Goal: Navigation & Orientation: Find specific page/section

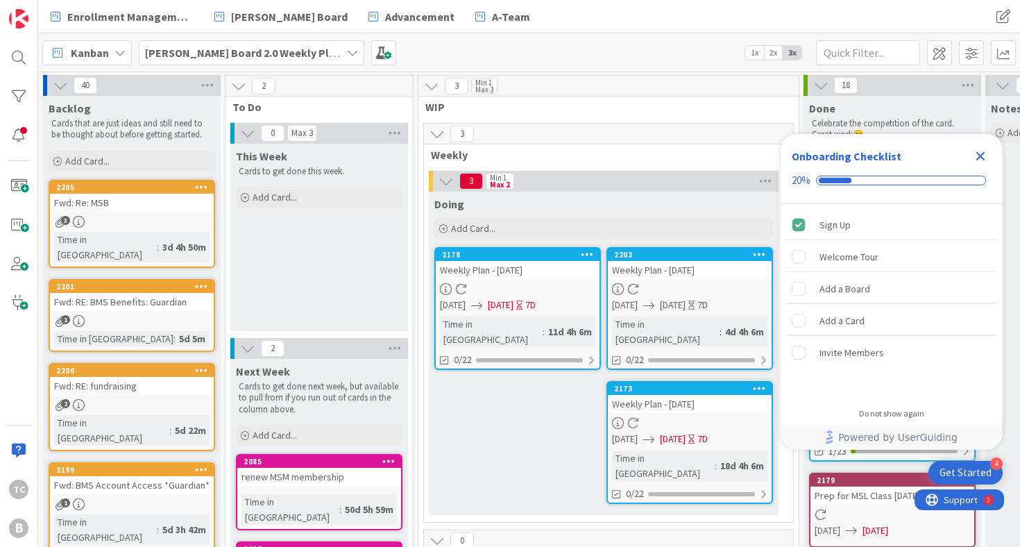
click at [289, 56] on b "[PERSON_NAME] Board 2.0 Weekly Planning" at bounding box center [254, 53] width 219 height 14
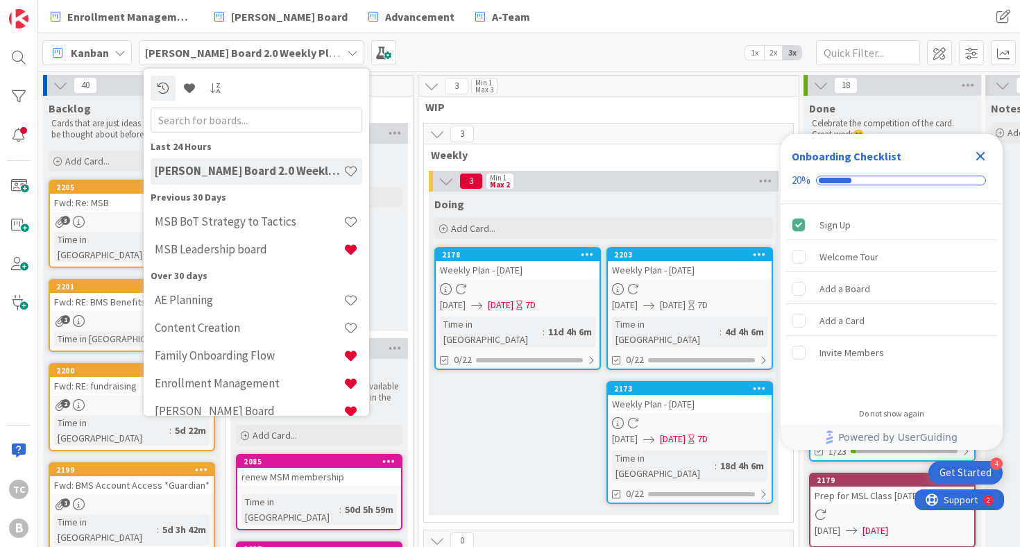
click at [117, 47] on icon at bounding box center [120, 52] width 11 height 11
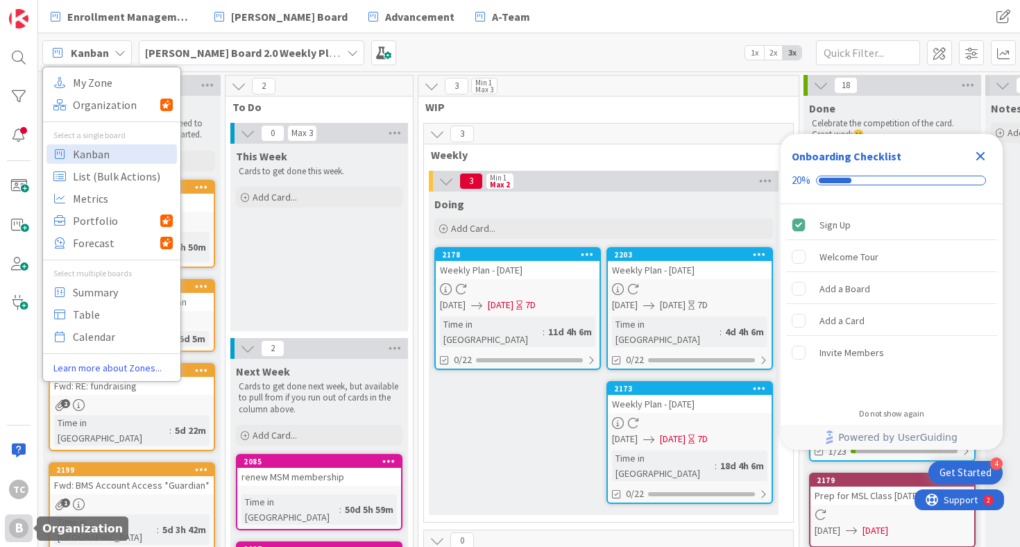
click at [21, 525] on div "B" at bounding box center [18, 528] width 19 height 19
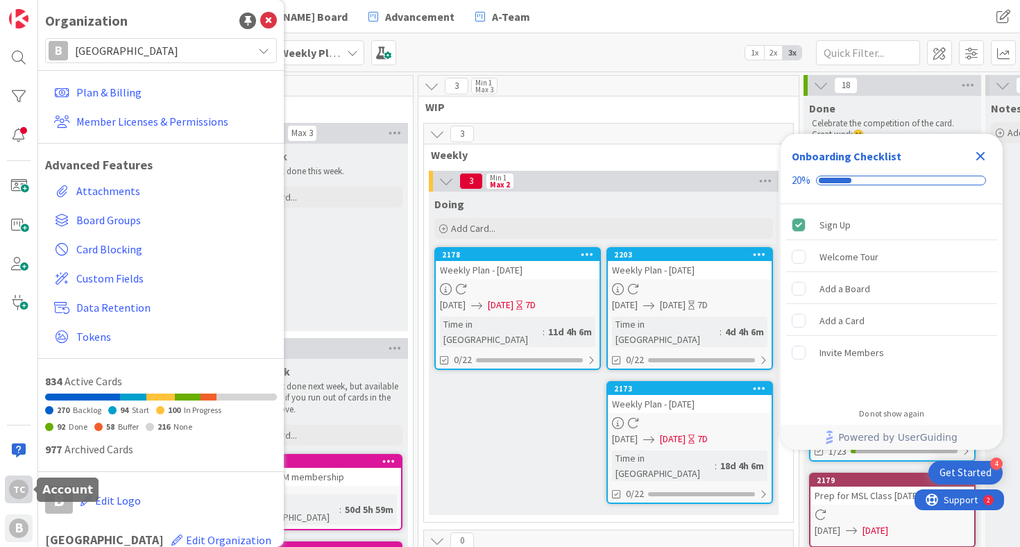
click at [17, 490] on div "TC" at bounding box center [18, 489] width 19 height 19
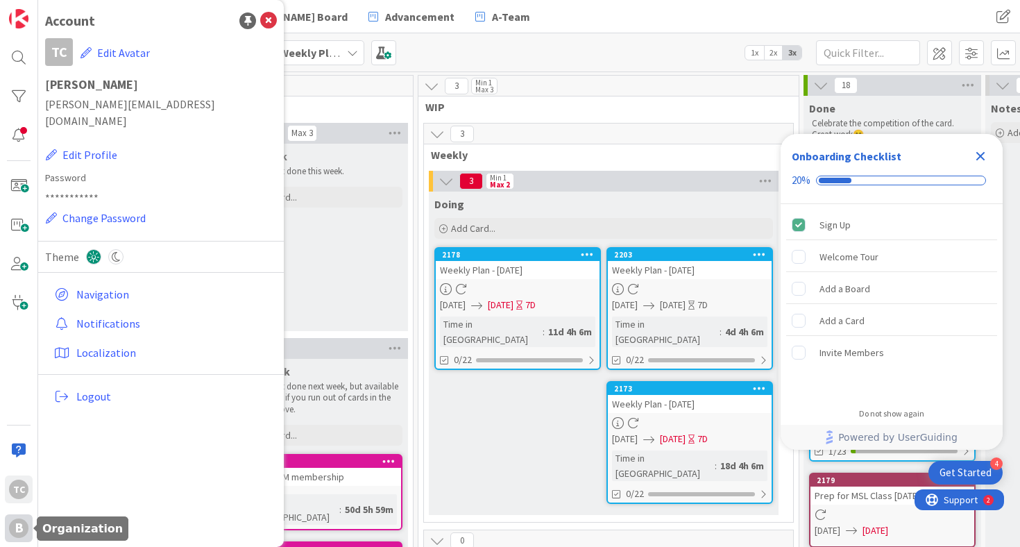
click at [19, 521] on div "B" at bounding box center [18, 528] width 19 height 19
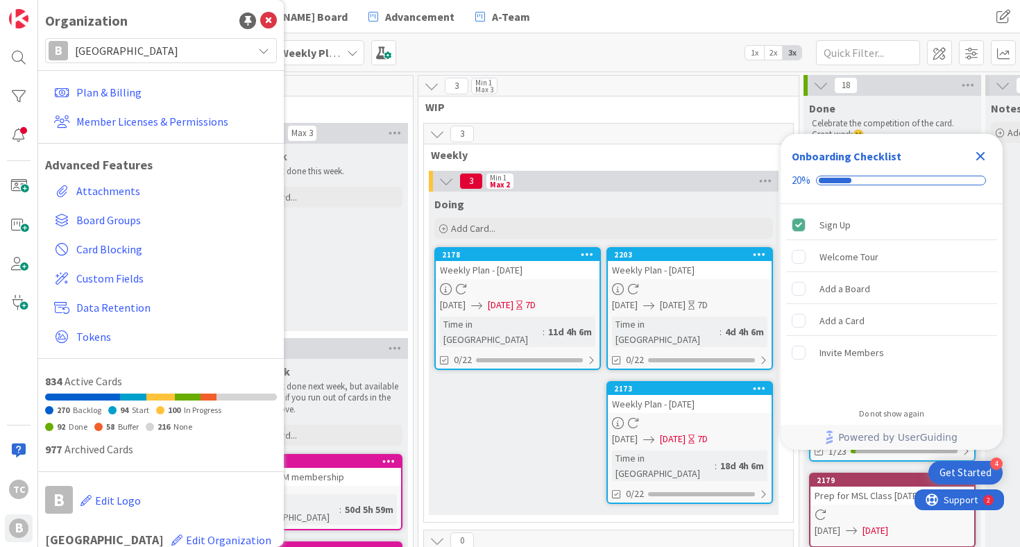
click at [230, 51] on span "[GEOGRAPHIC_DATA]" at bounding box center [160, 50] width 171 height 19
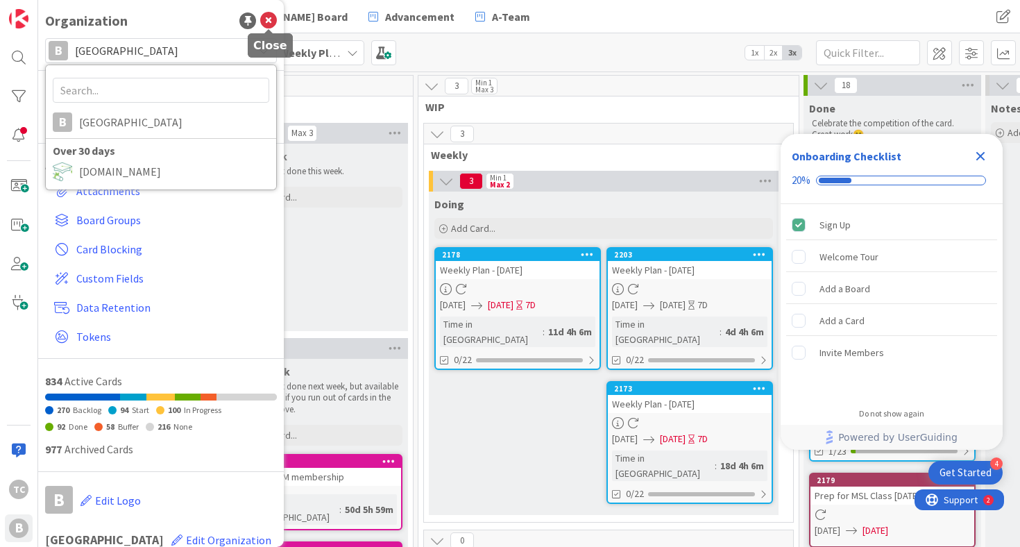
click at [270, 18] on icon at bounding box center [268, 20] width 17 height 17
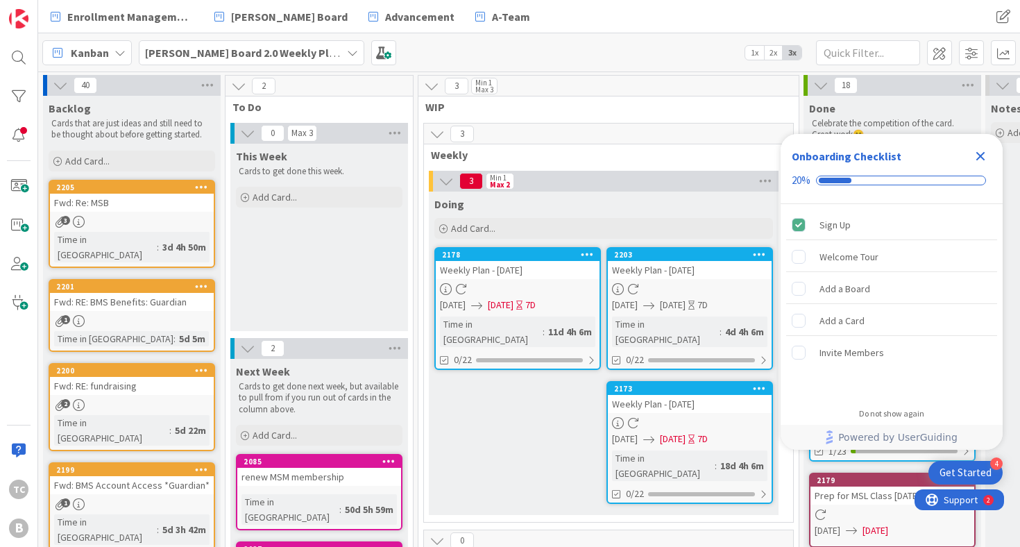
click at [235, 49] on b "[PERSON_NAME] Board 2.0 Weekly Planning" at bounding box center [254, 53] width 219 height 14
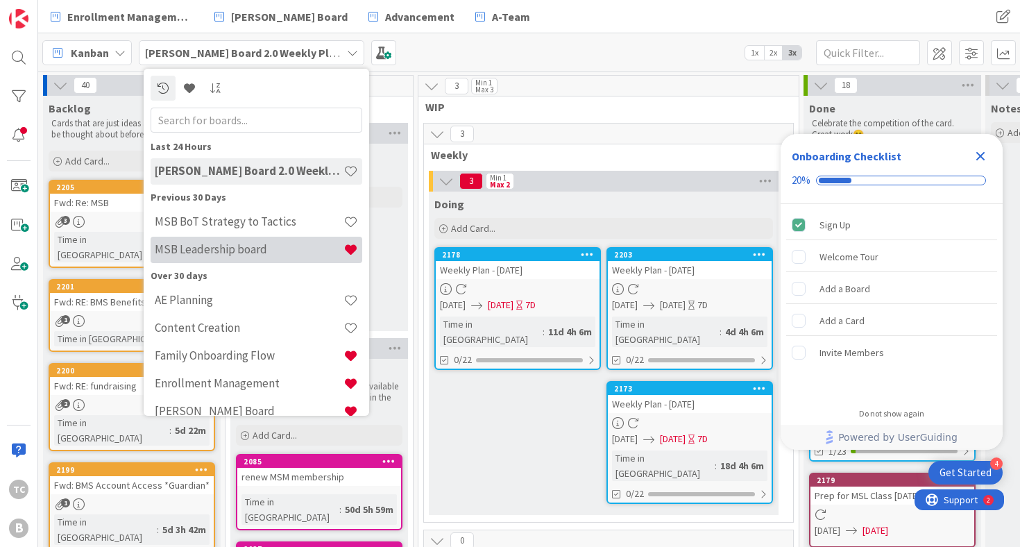
click at [259, 250] on h4 "MSB Leadership board" at bounding box center [249, 249] width 189 height 14
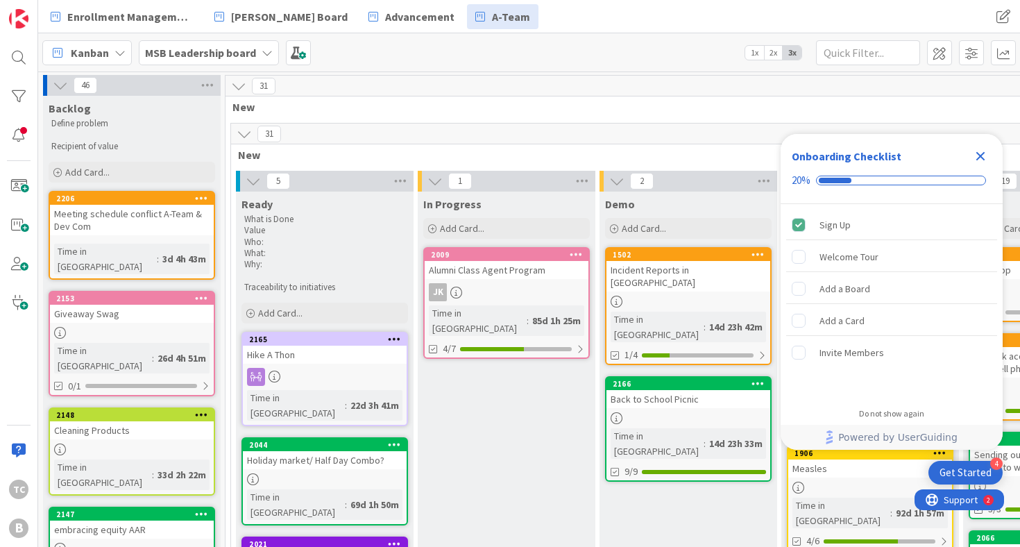
click at [985, 155] on icon "Close Checklist" at bounding box center [980, 156] width 17 height 17
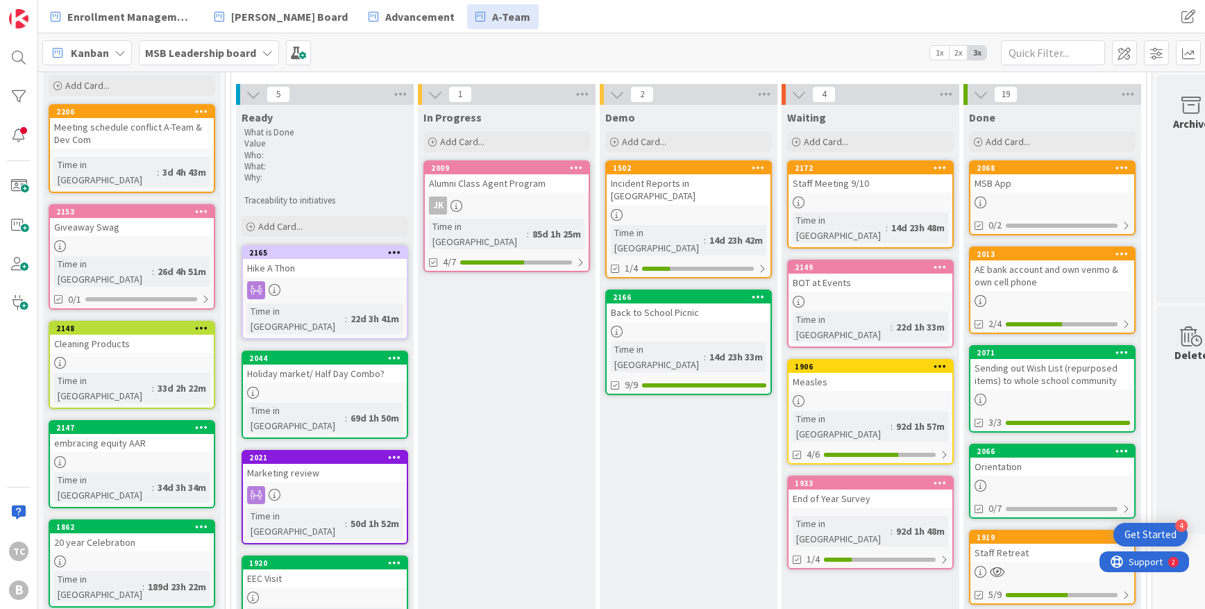
scroll to position [78, 0]
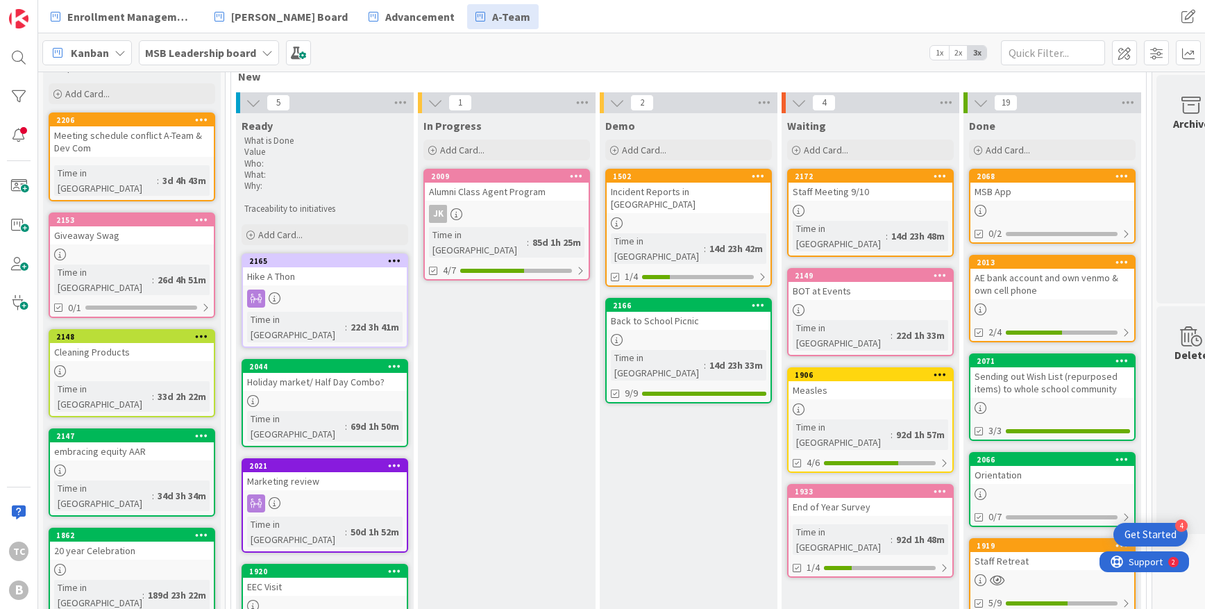
click at [862, 282] on div "BOT at Events" at bounding box center [871, 291] width 164 height 18
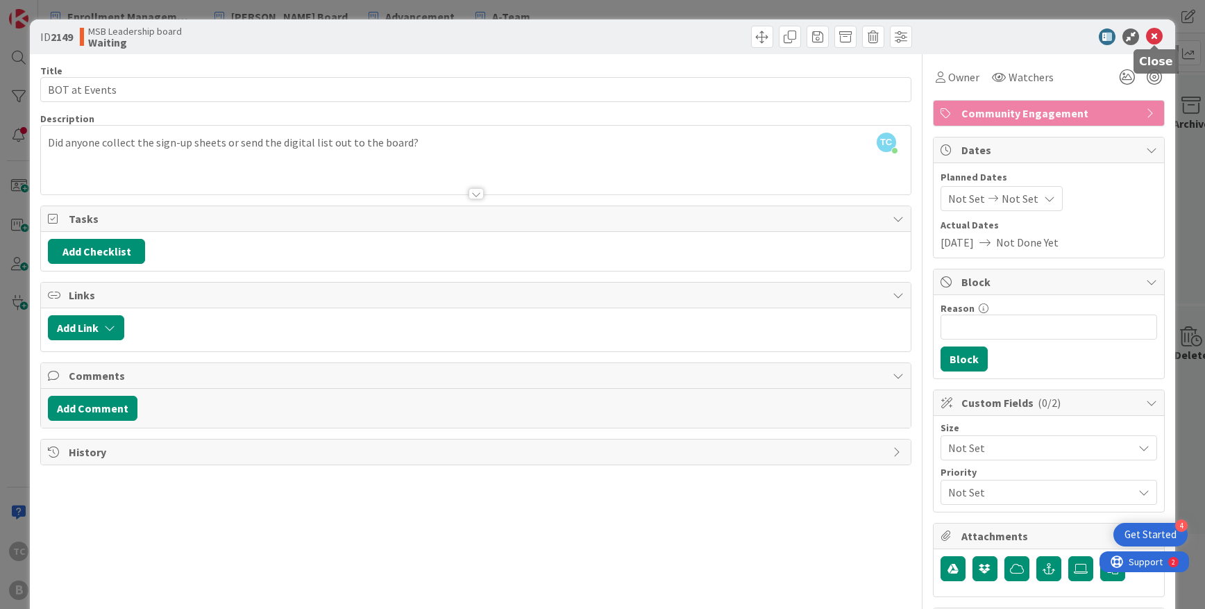
click at [1020, 37] on icon at bounding box center [1154, 36] width 17 height 17
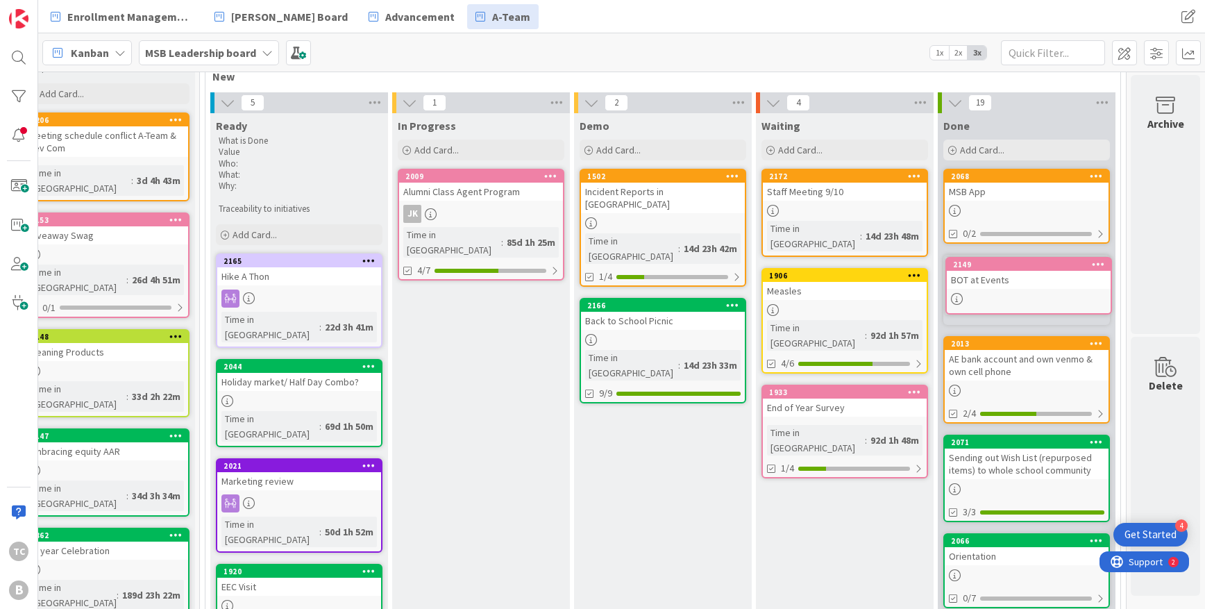
scroll to position [78, 26]
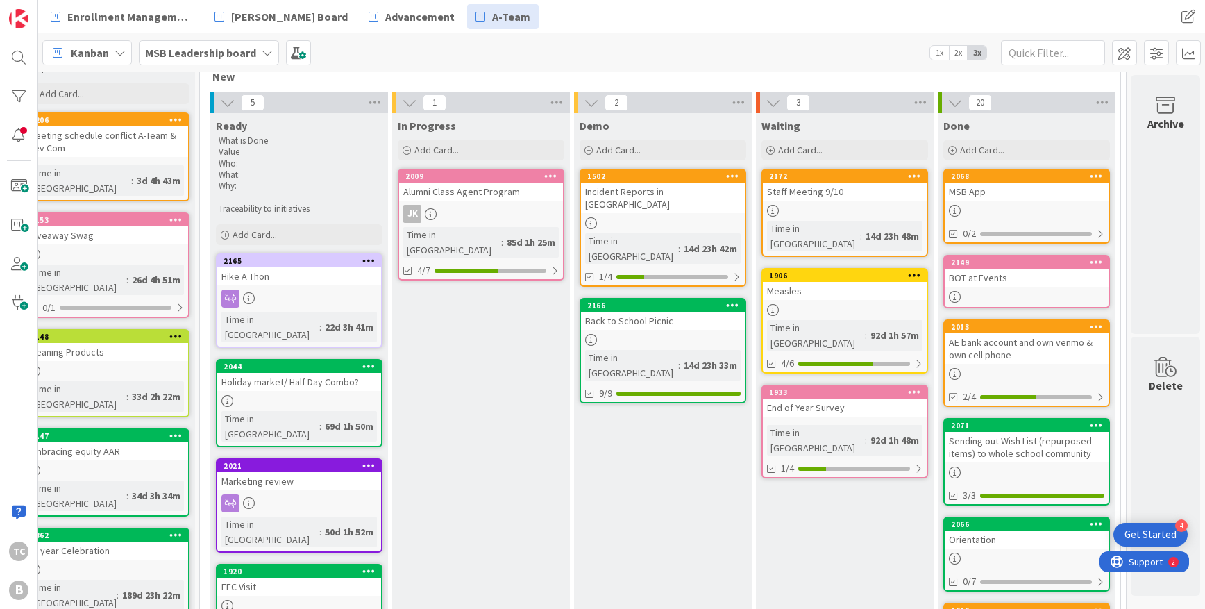
drag, startPoint x: 857, startPoint y: 262, endPoint x: 887, endPoint y: 265, distance: 30.7
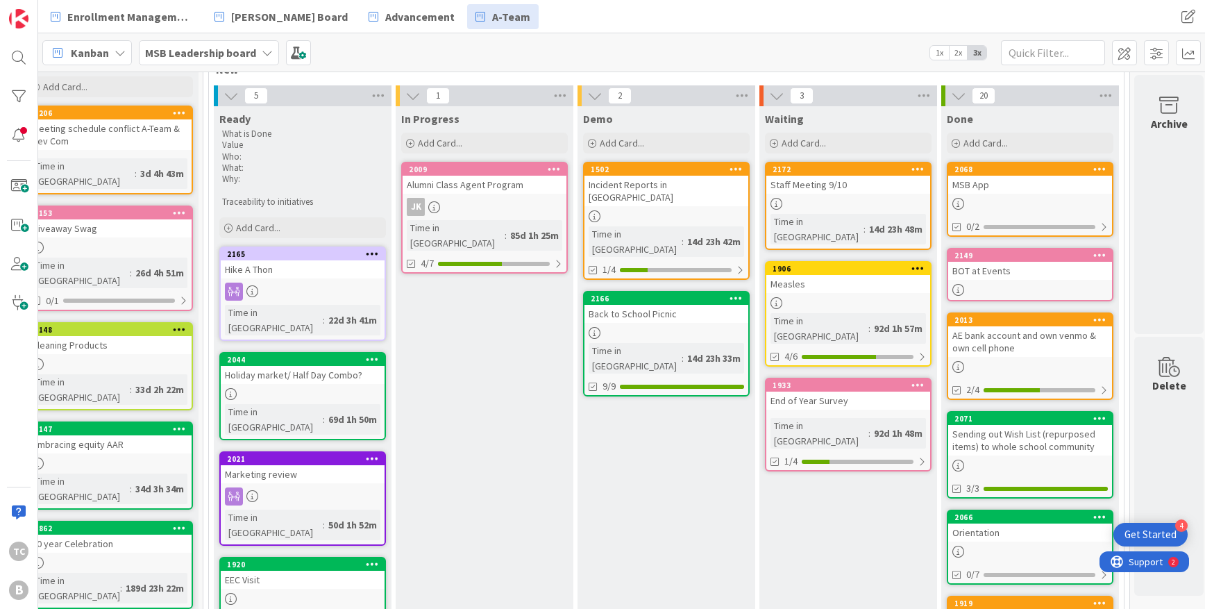
scroll to position [81, 22]
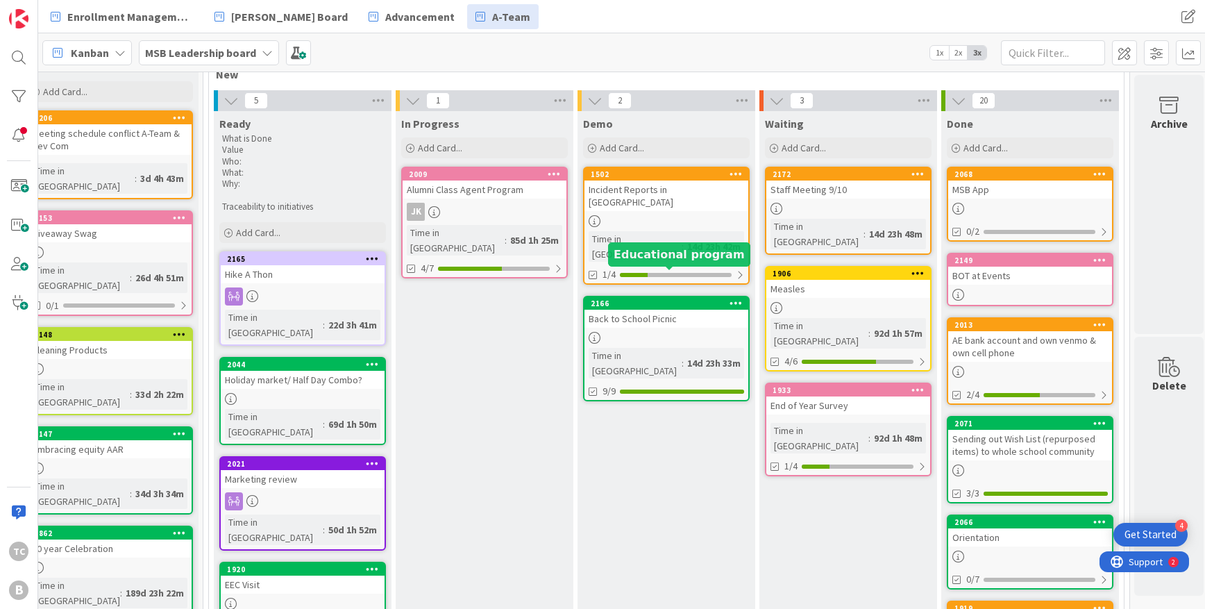
click at [682, 298] on div "2166" at bounding box center [670, 303] width 158 height 10
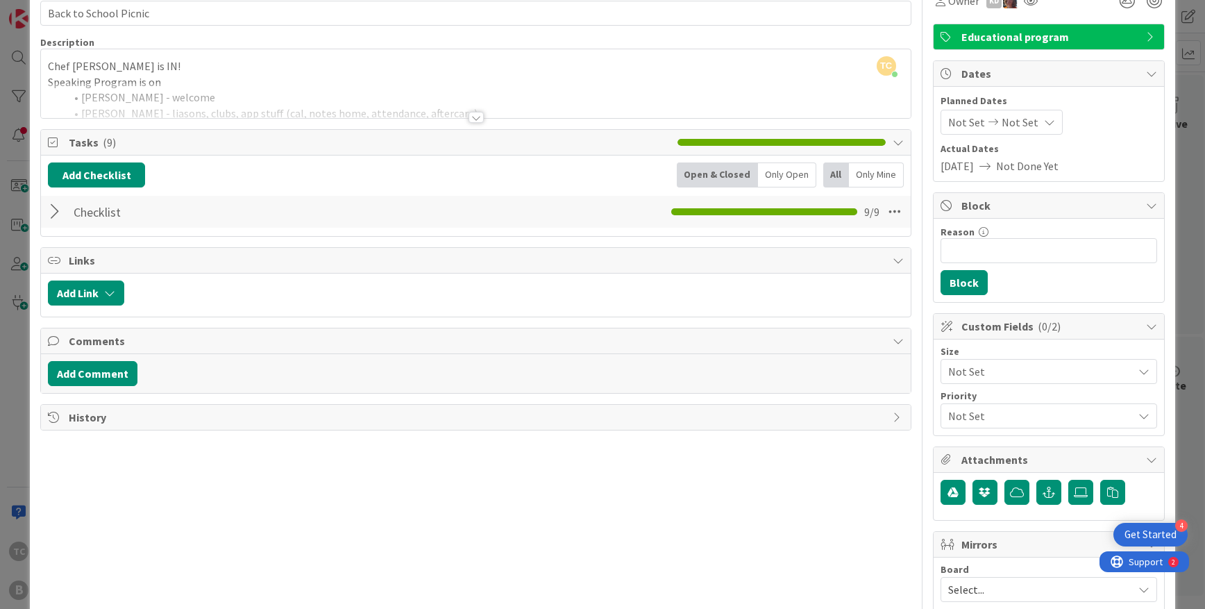
scroll to position [43, 0]
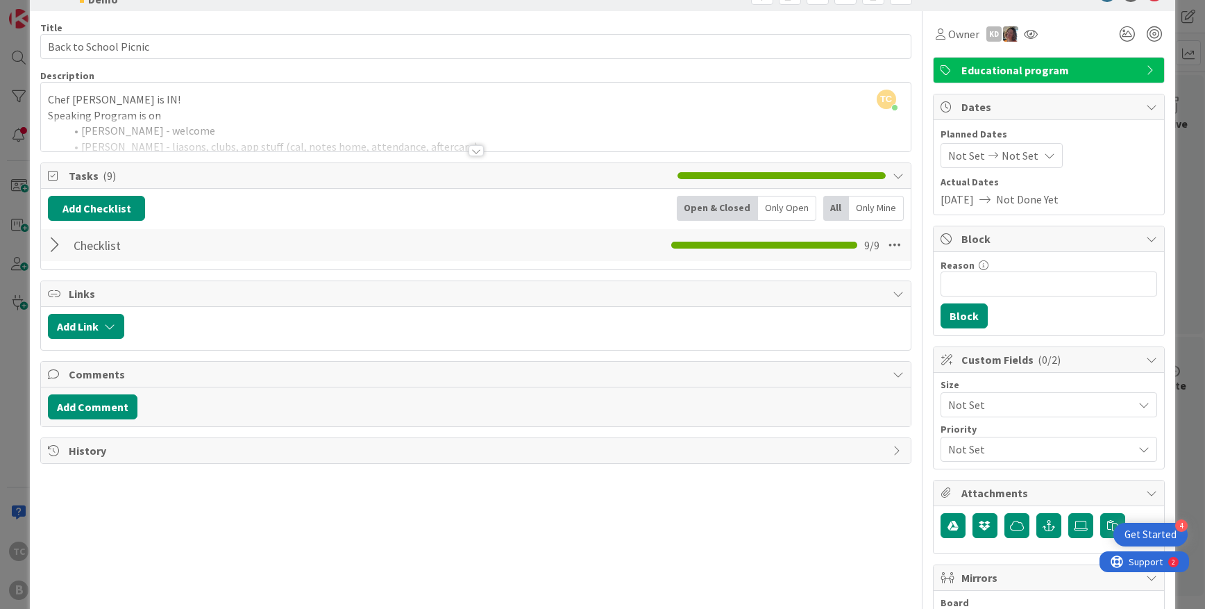
click at [56, 245] on div at bounding box center [57, 245] width 18 height 25
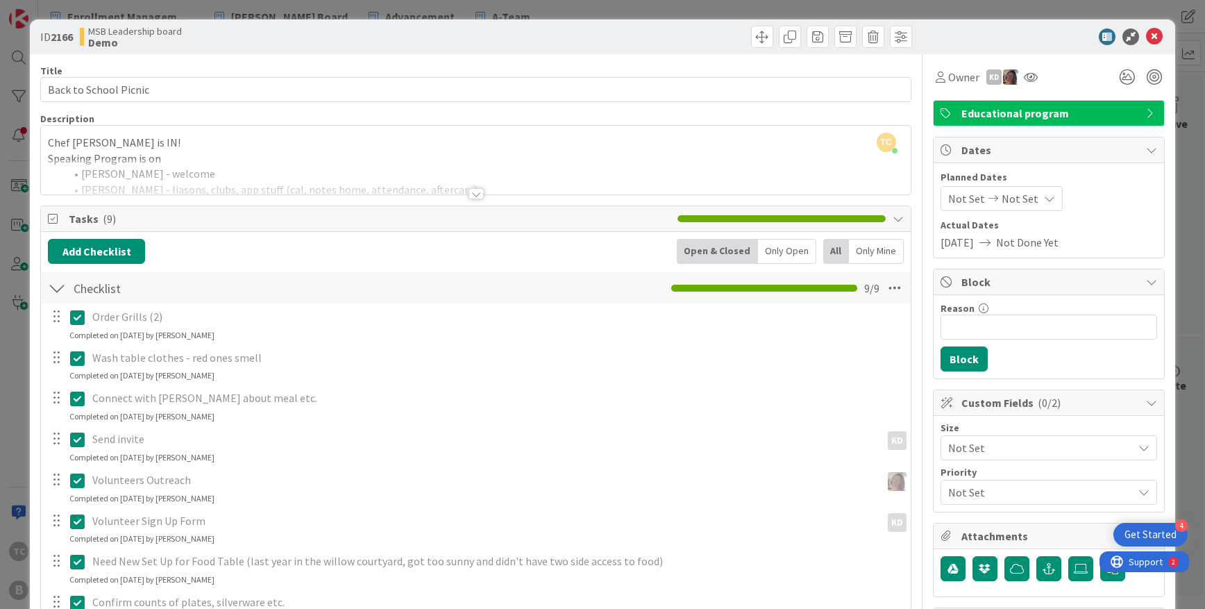
scroll to position [0, 0]
click at [478, 196] on div at bounding box center [476, 193] width 15 height 11
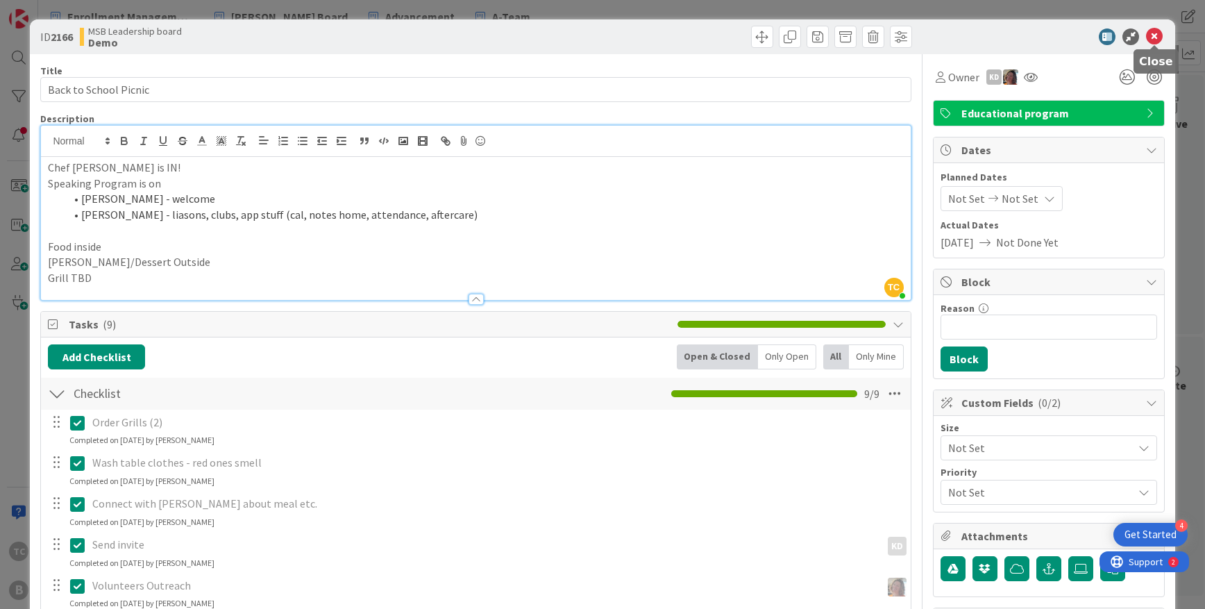
click at [1020, 35] on icon at bounding box center [1154, 36] width 17 height 17
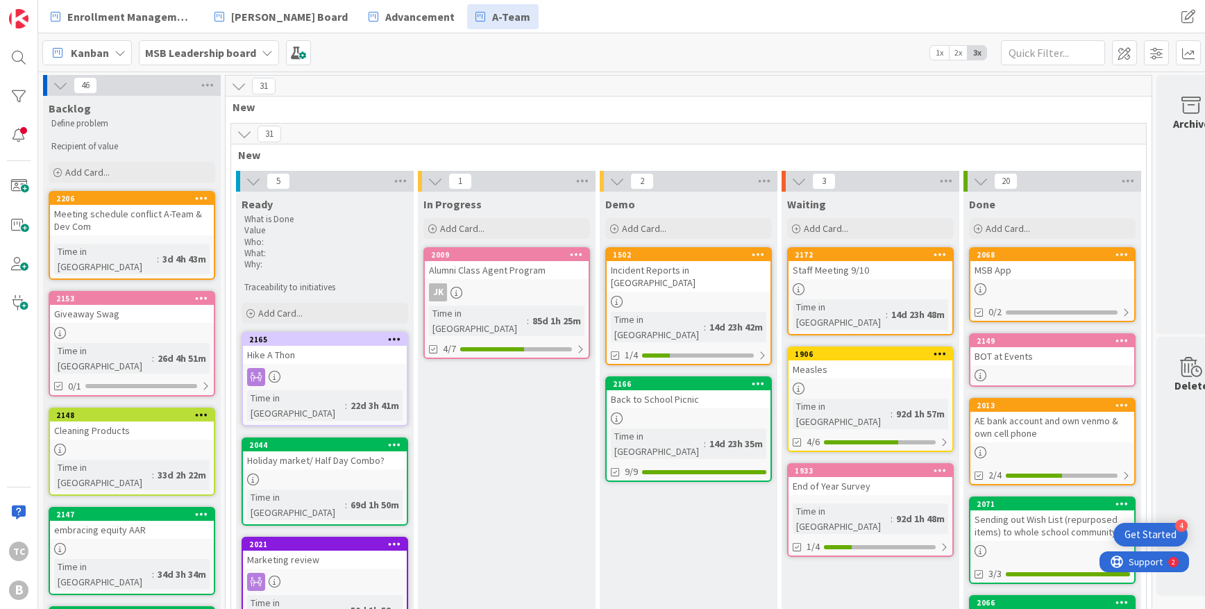
click at [262, 58] on icon at bounding box center [267, 52] width 11 height 11
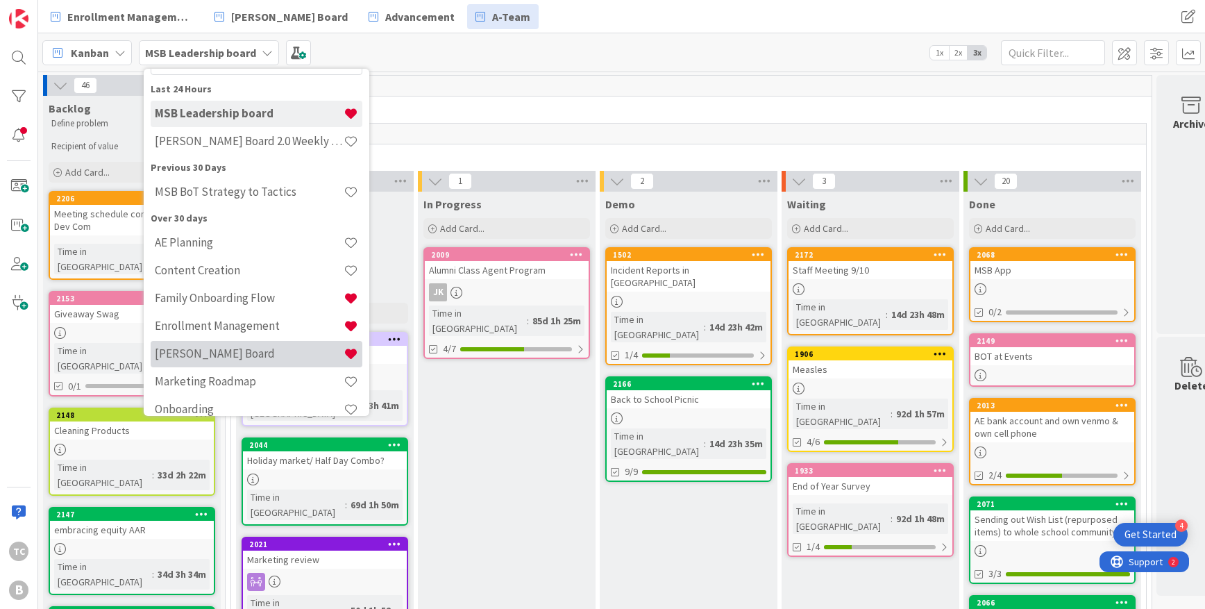
scroll to position [71, 0]
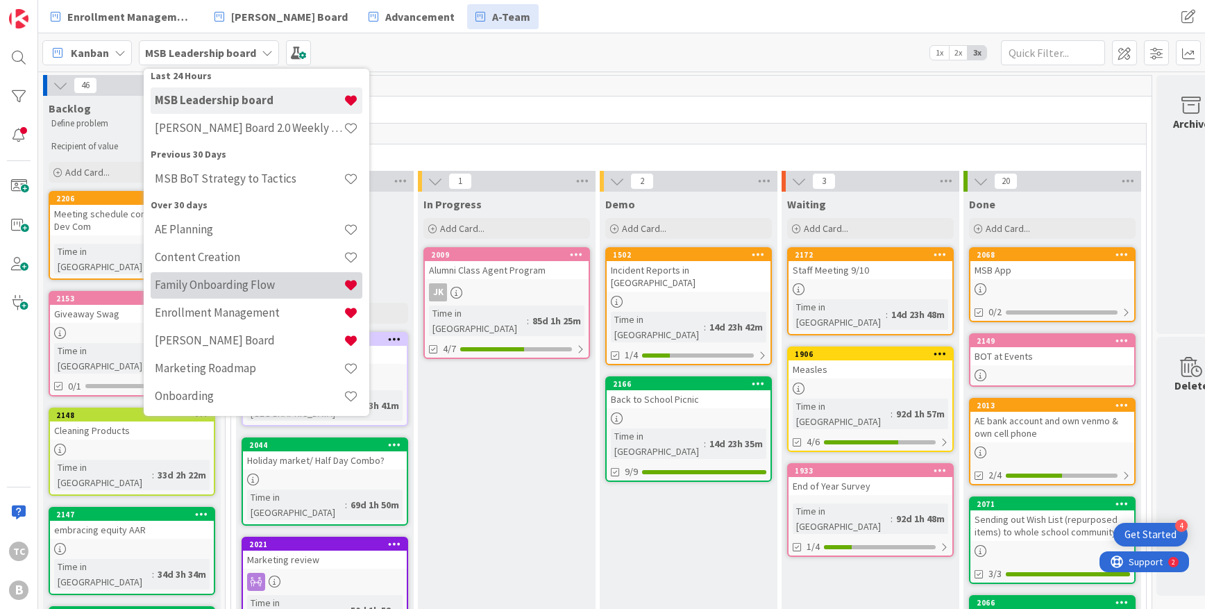
click at [247, 284] on h4 "Family Onboarding Flow" at bounding box center [249, 285] width 189 height 14
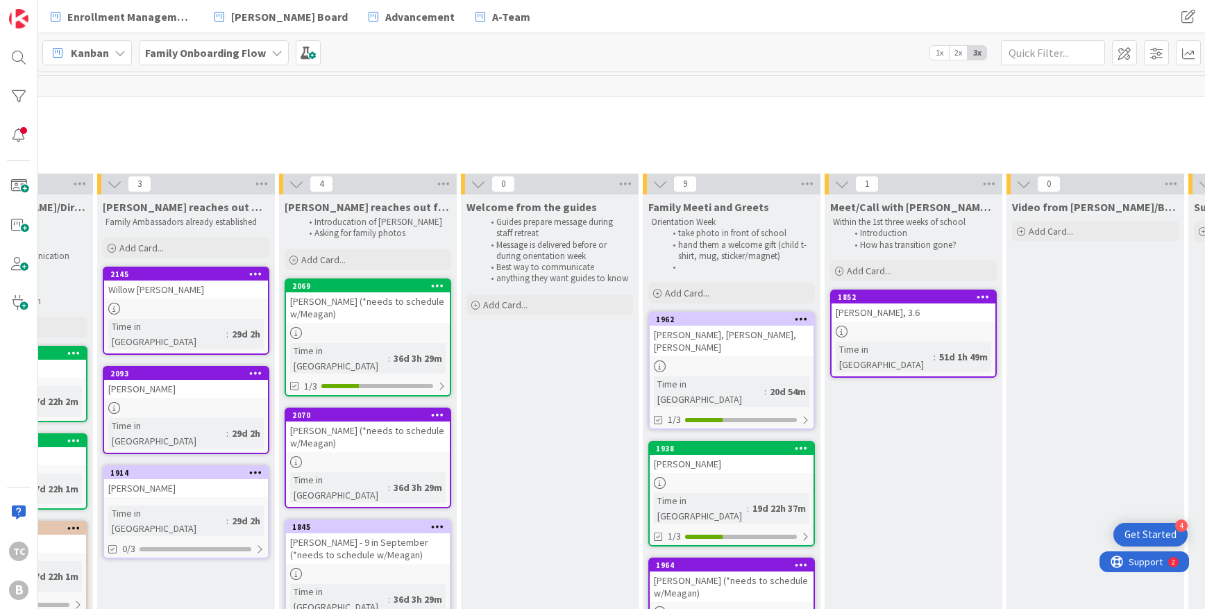
scroll to position [0, 679]
click at [226, 54] on b "Family Onboarding Flow" at bounding box center [205, 53] width 121 height 14
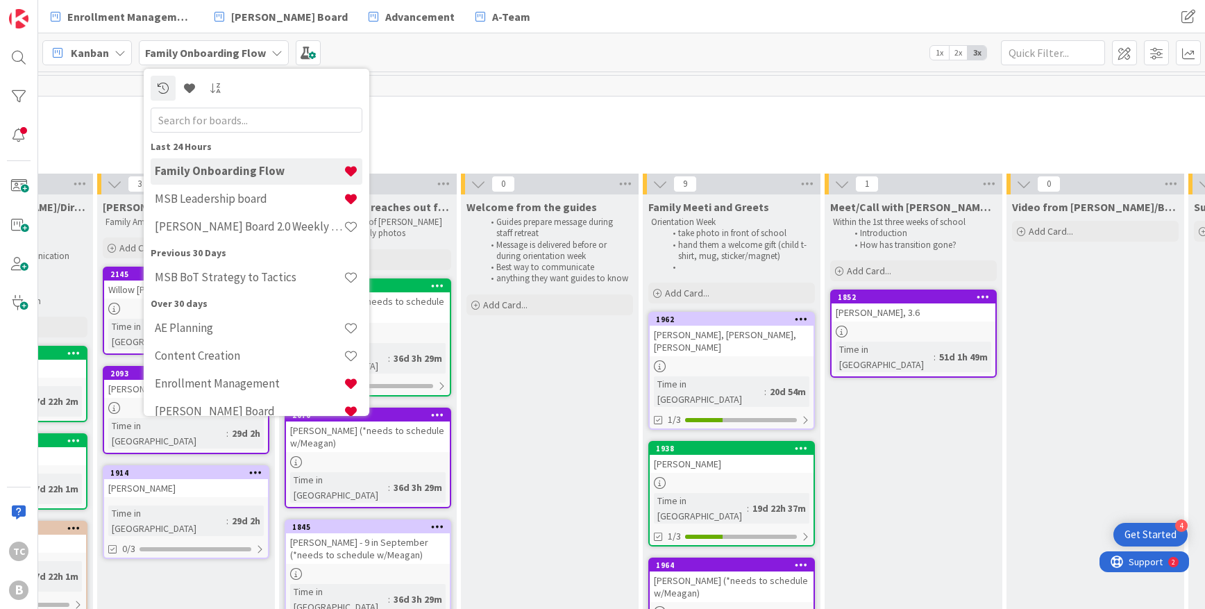
scroll to position [0, 0]
click at [248, 229] on h4 "[PERSON_NAME] Board 2.0 Weekly Planning" at bounding box center [249, 226] width 189 height 14
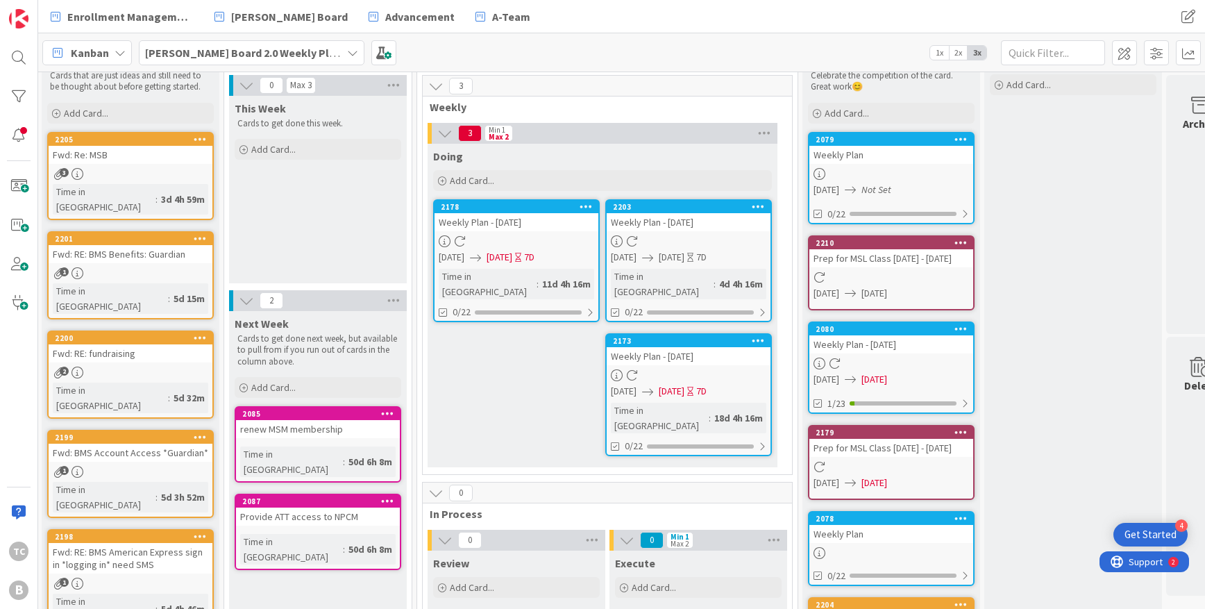
scroll to position [47, 1]
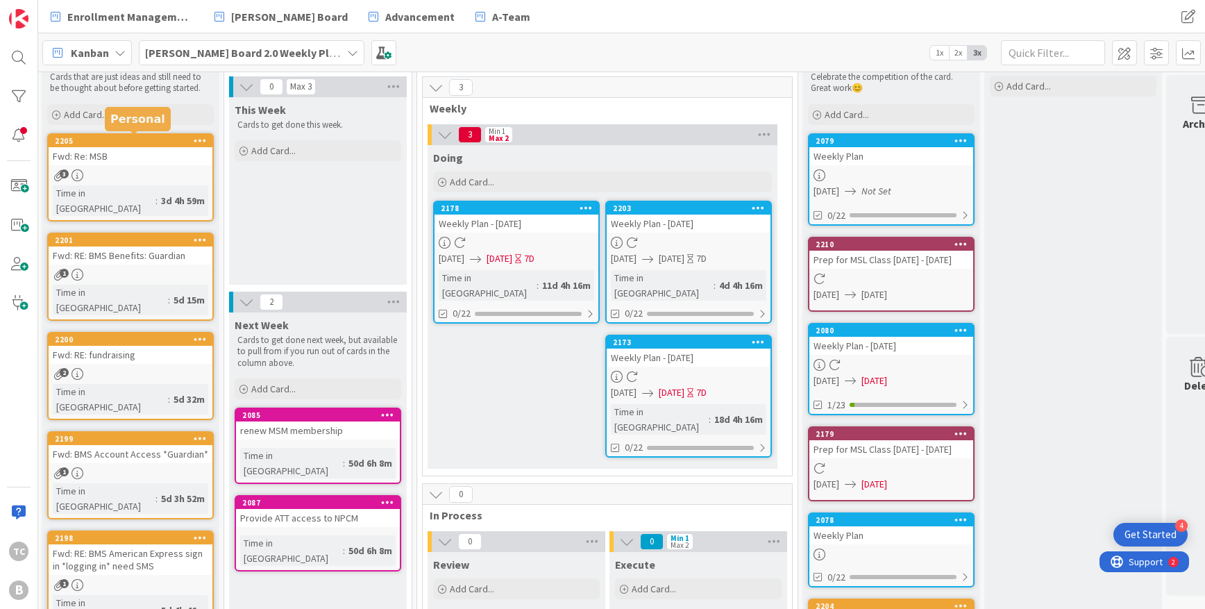
click at [141, 144] on div "2205" at bounding box center [134, 141] width 158 height 10
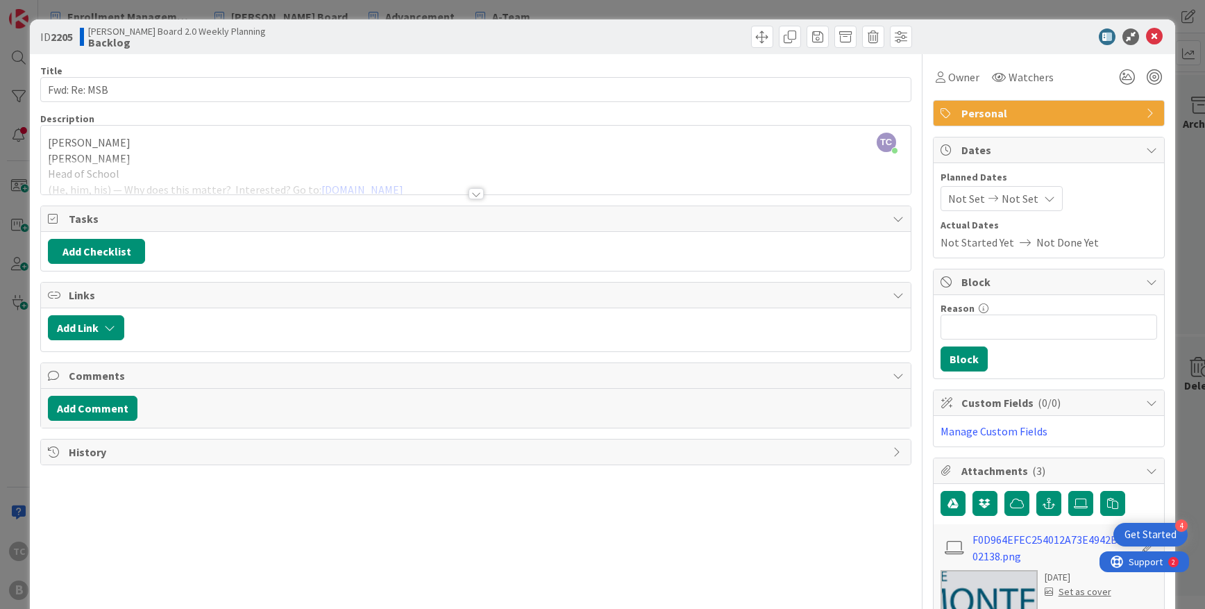
click at [473, 193] on div at bounding box center [476, 193] width 15 height 11
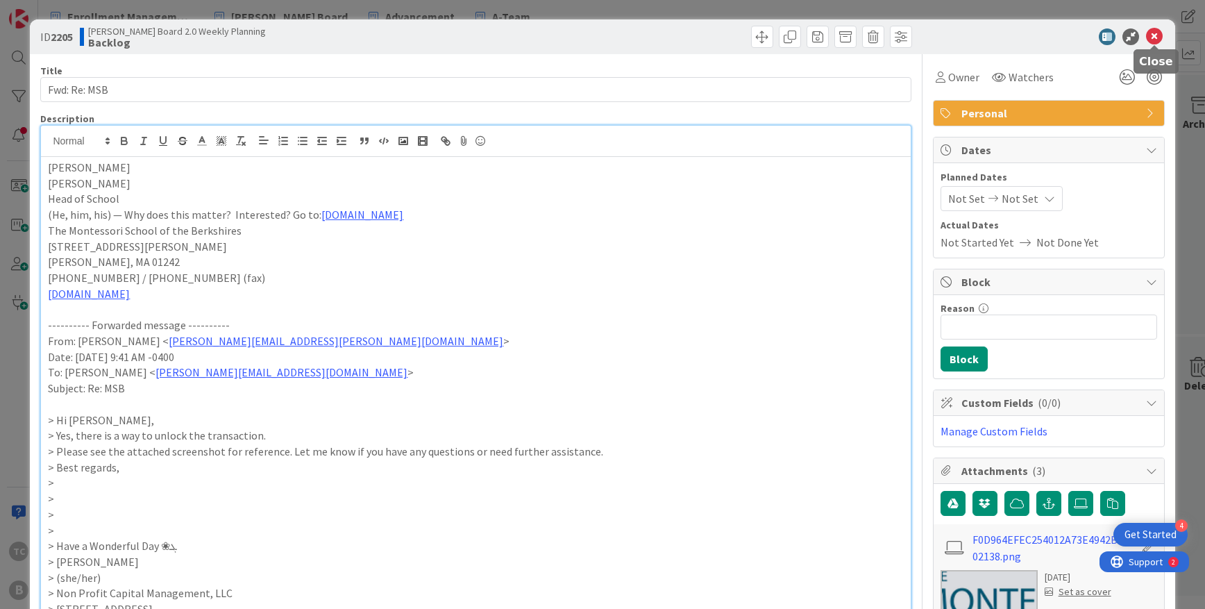
click at [1020, 35] on icon at bounding box center [1154, 36] width 17 height 17
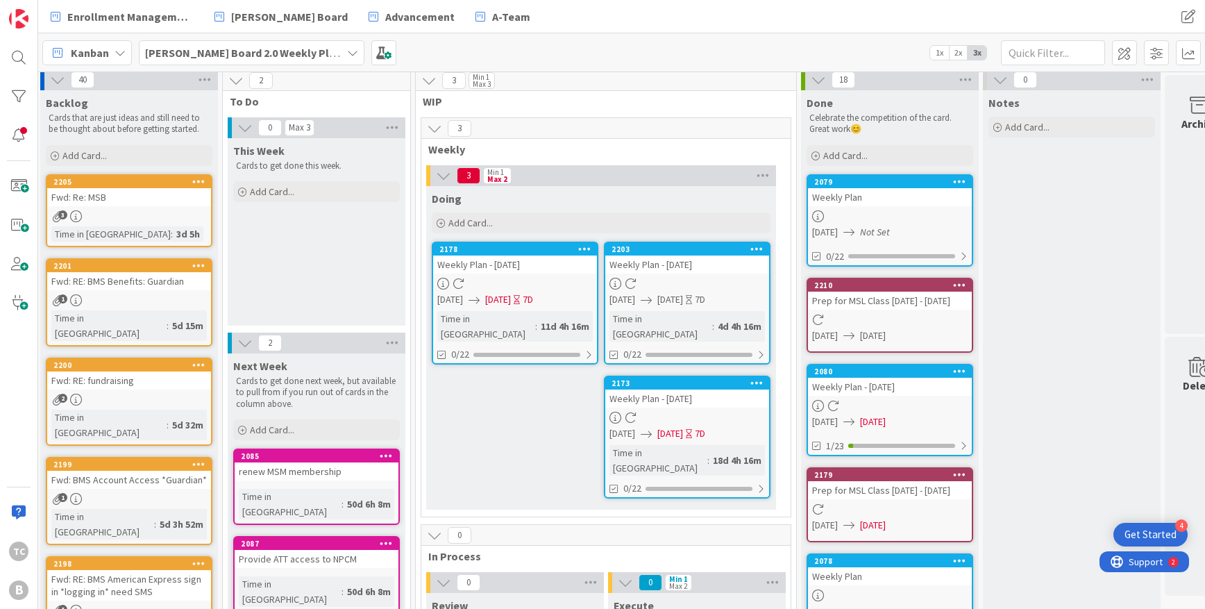
scroll to position [6, 7]
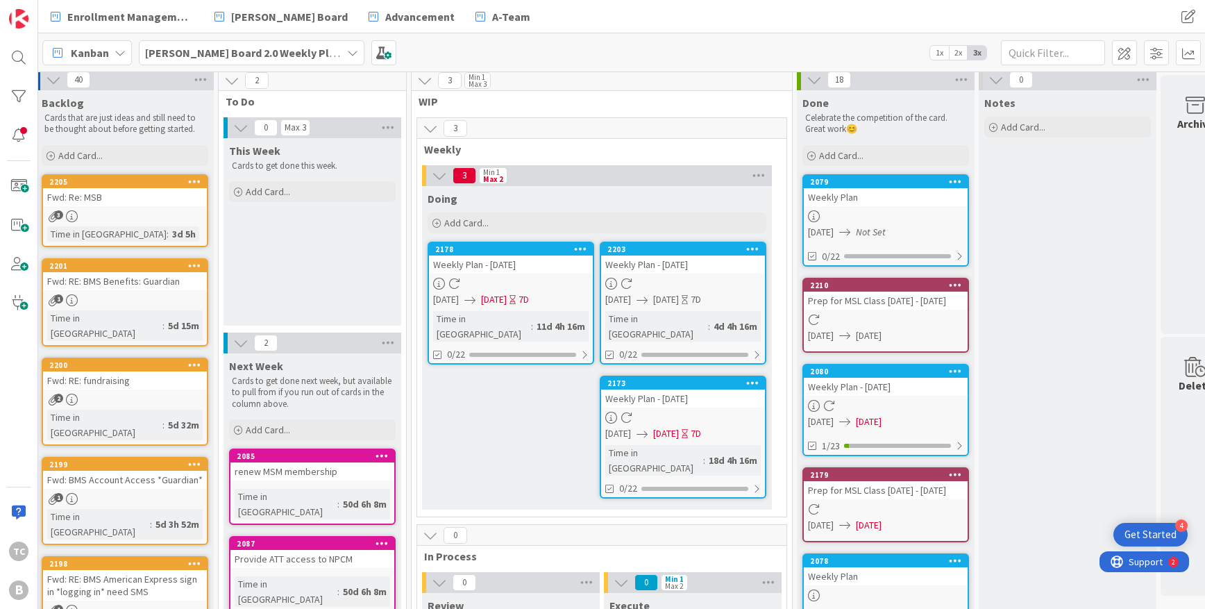
click at [310, 54] on div "[PERSON_NAME] Board 2.0 Weekly Planning" at bounding box center [252, 52] width 226 height 25
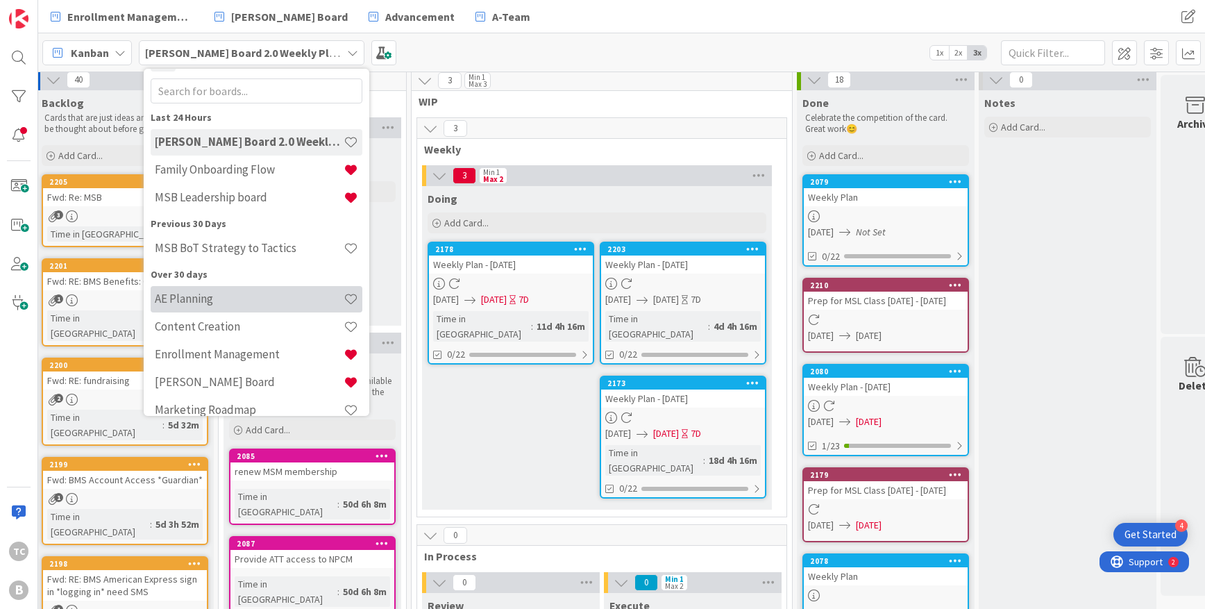
scroll to position [28, 0]
click at [421, 56] on div "Kanban My Zone Organization Select a single board Kanban List (Bulk Actions) Me…" at bounding box center [621, 52] width 1167 height 38
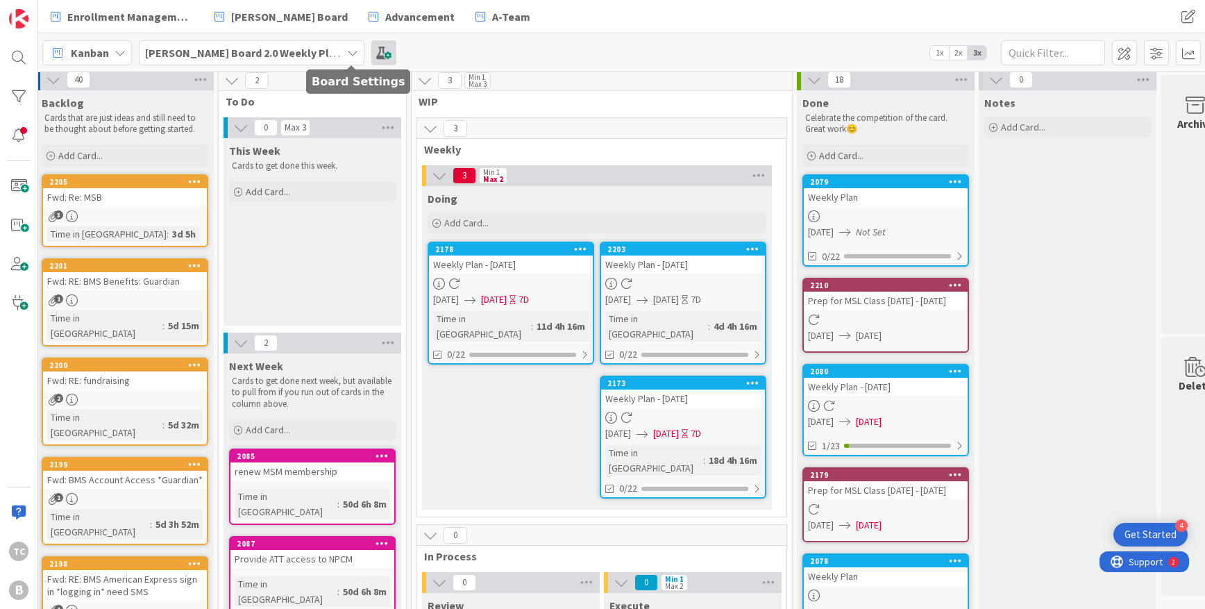
click at [371, 55] on span at bounding box center [383, 52] width 25 height 25
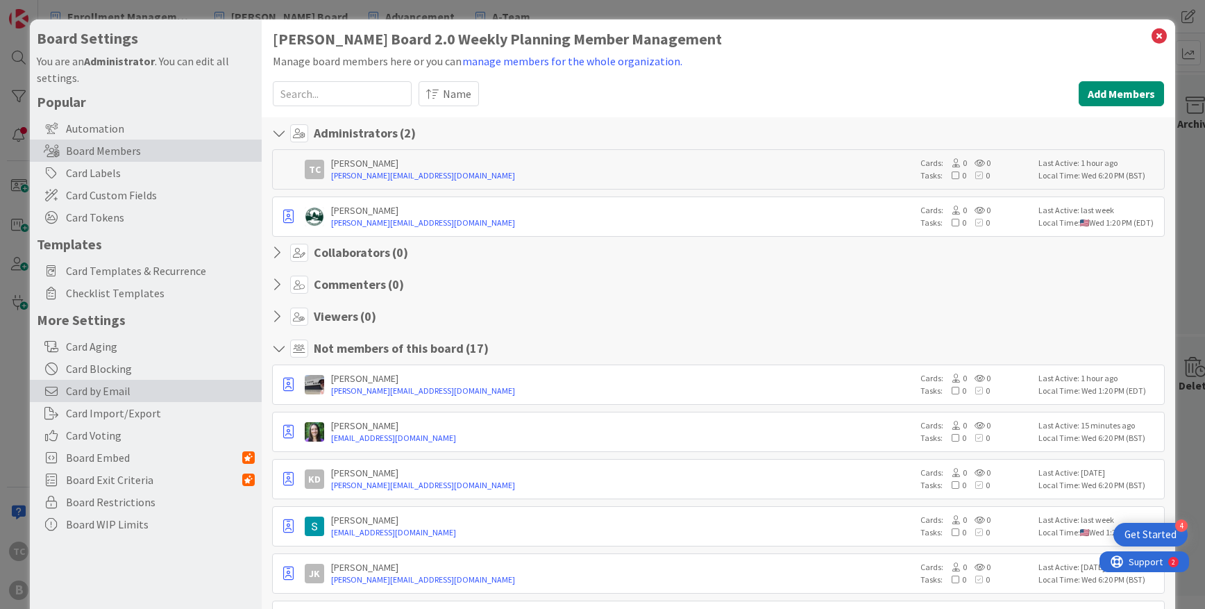
scroll to position [1, 0]
click at [99, 389] on span "Card by Email" at bounding box center [160, 390] width 189 height 17
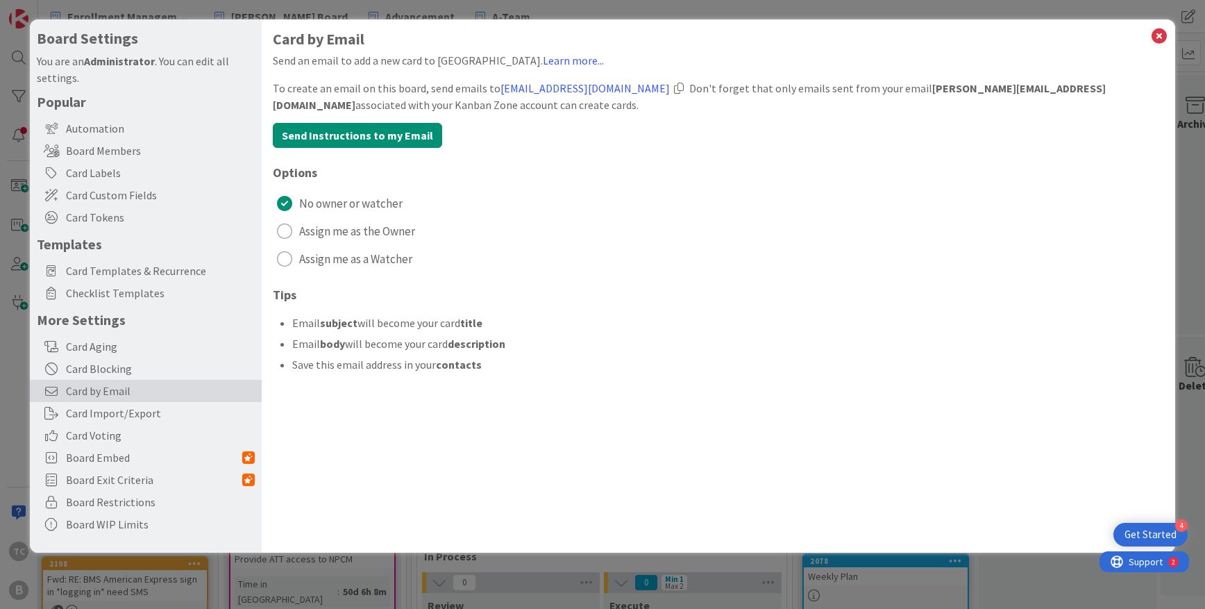
click at [684, 89] on div at bounding box center [679, 88] width 10 height 11
click at [1020, 35] on icon at bounding box center [1159, 35] width 18 height 19
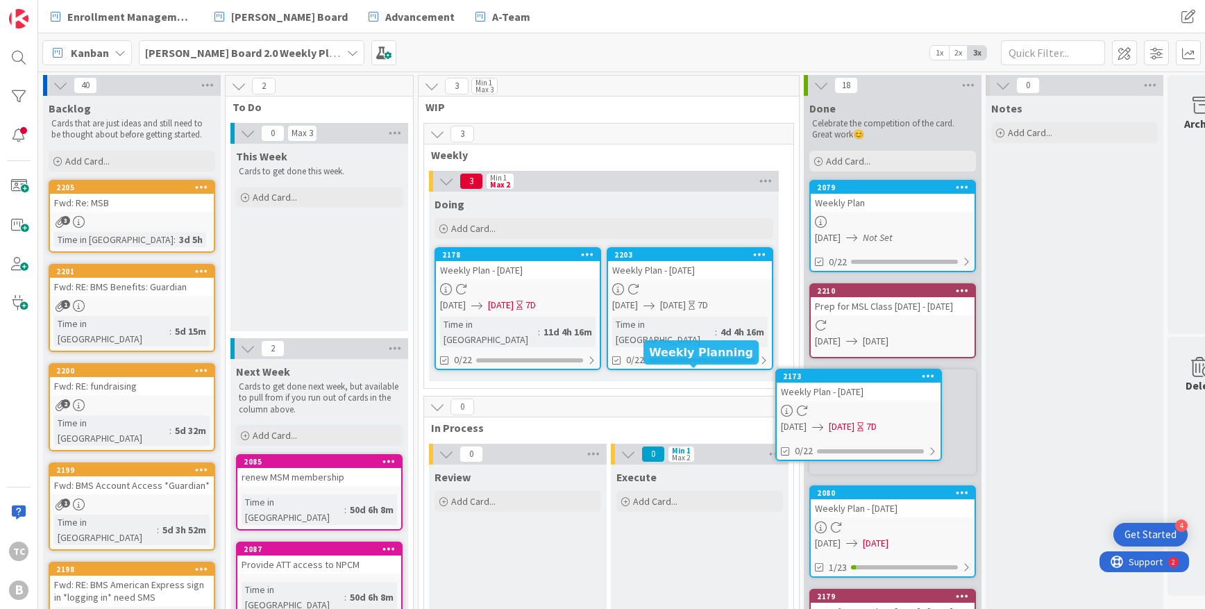
drag, startPoint x: 673, startPoint y: 376, endPoint x: 703, endPoint y: 378, distance: 30.6
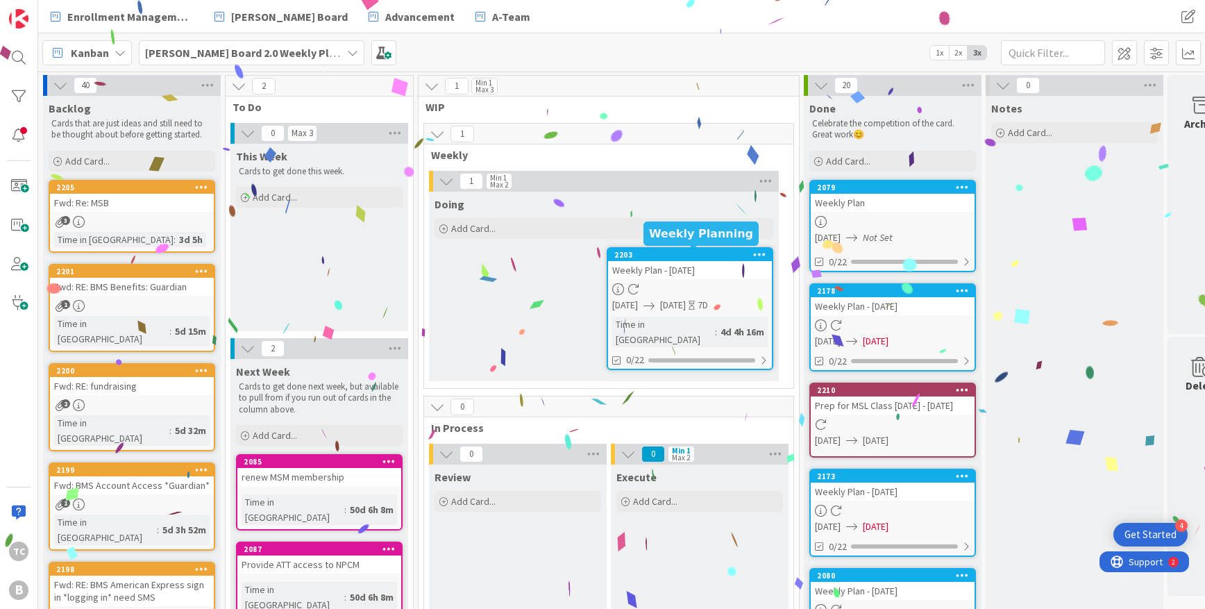
click at [677, 253] on div "2203" at bounding box center [693, 255] width 158 height 10
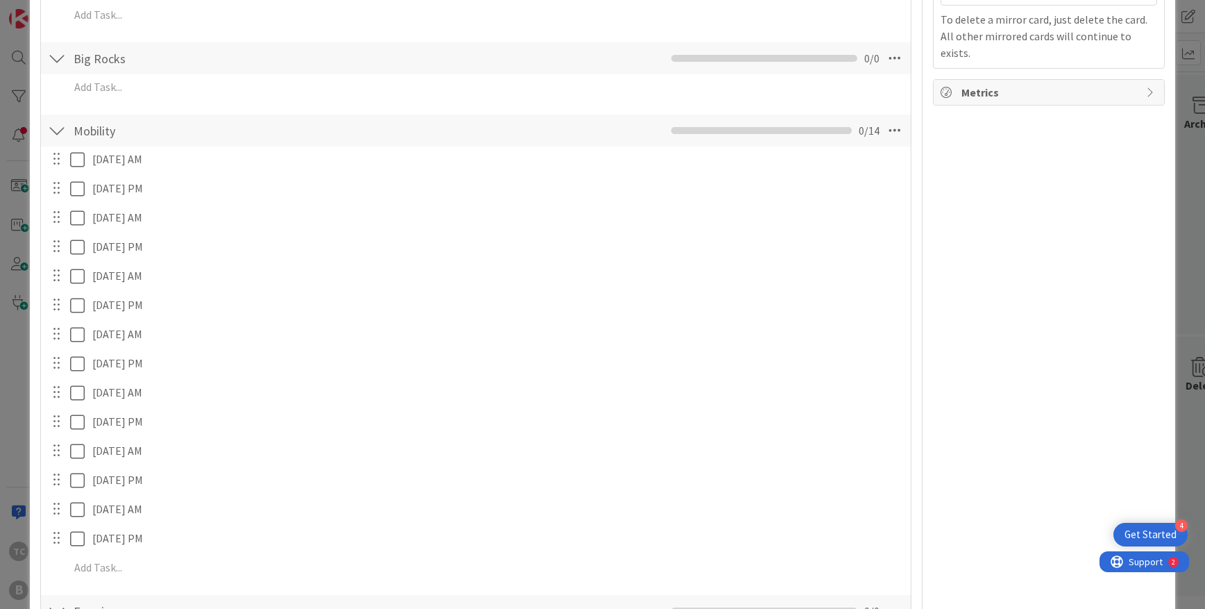
scroll to position [601, 0]
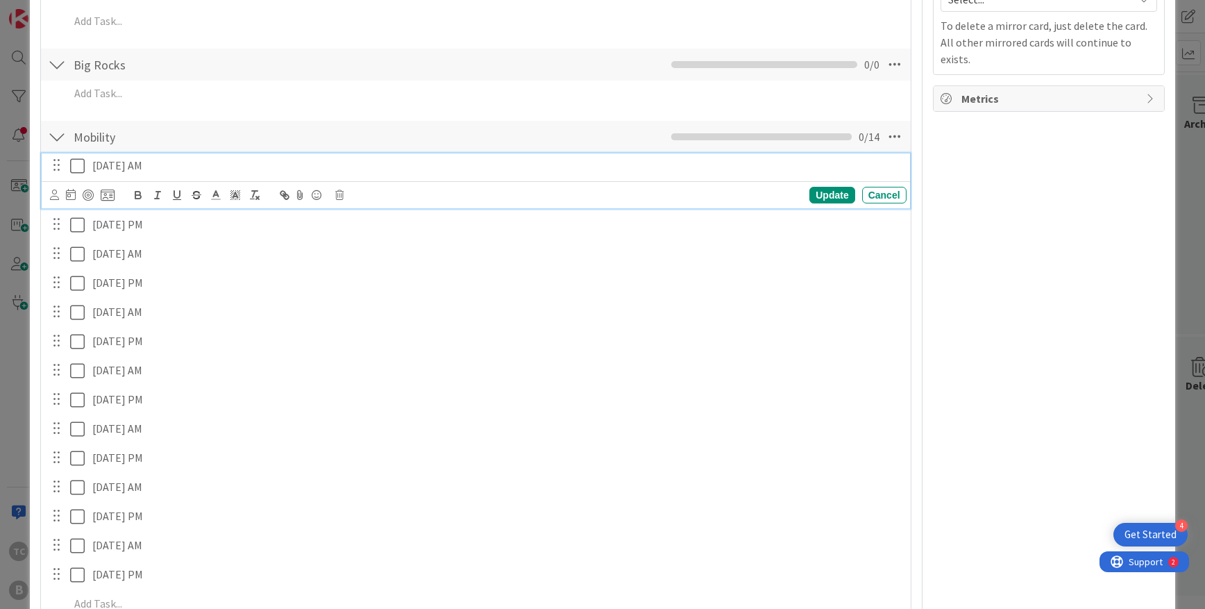
click at [79, 167] on icon at bounding box center [77, 166] width 15 height 17
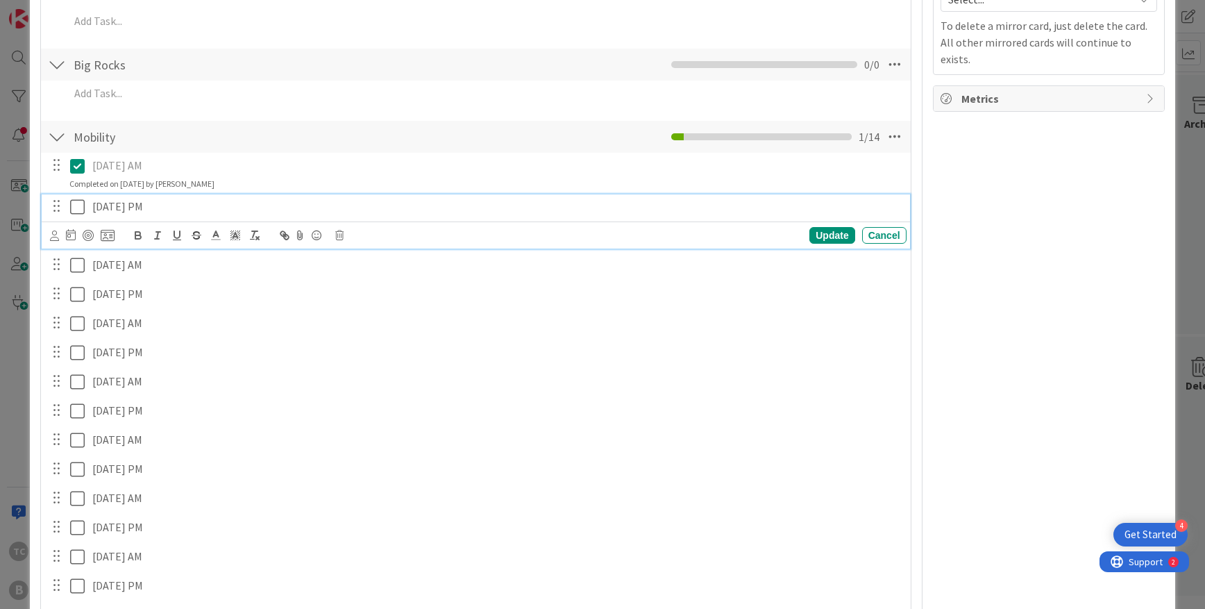
click at [81, 209] on icon at bounding box center [77, 207] width 15 height 17
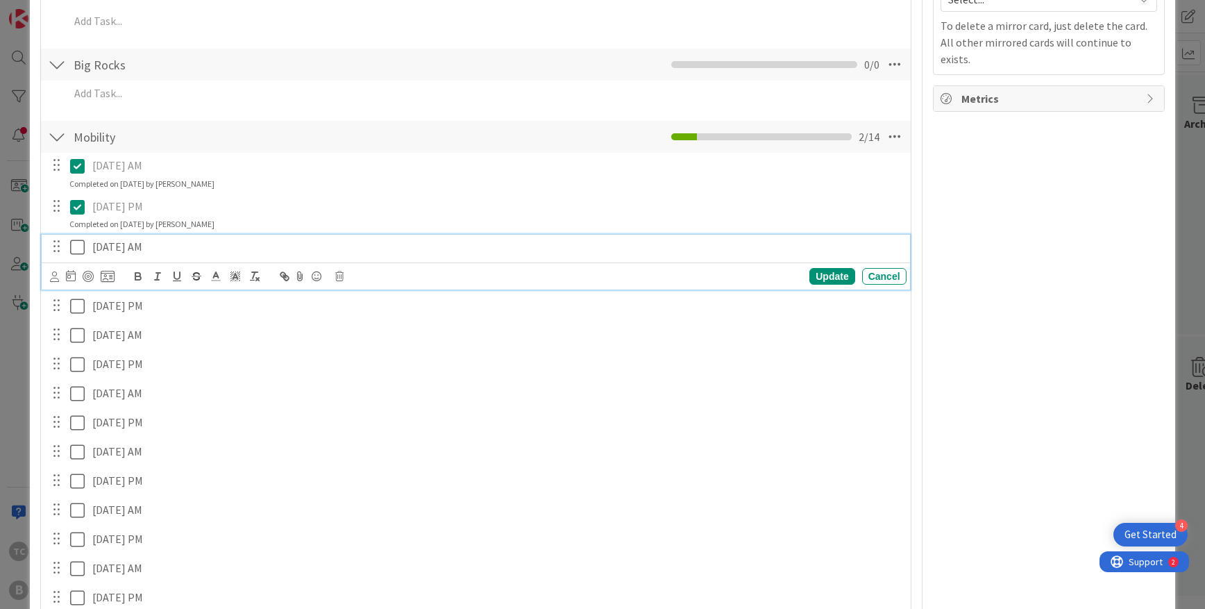
click at [78, 248] on icon at bounding box center [77, 247] width 15 height 17
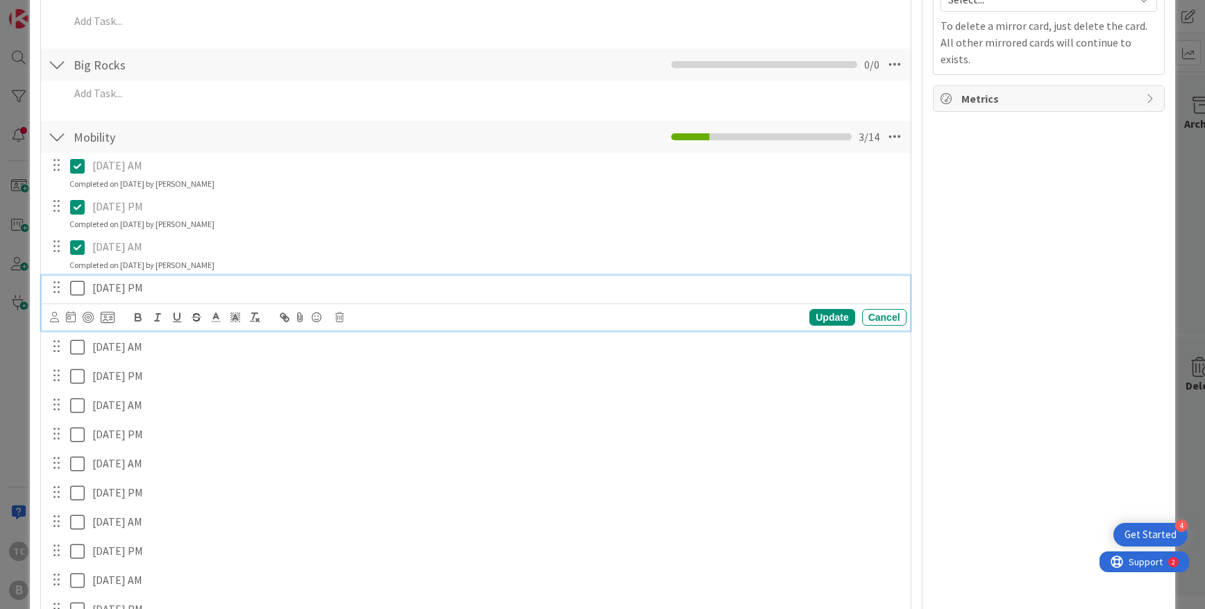
click at [72, 285] on icon at bounding box center [77, 288] width 15 height 17
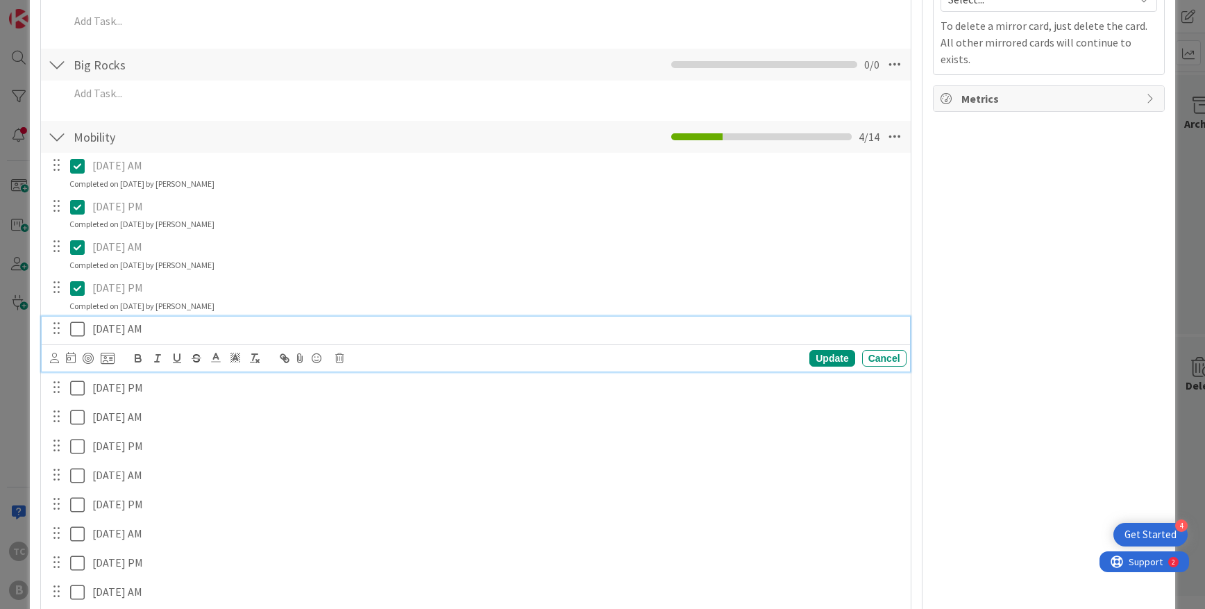
drag, startPoint x: 81, startPoint y: 330, endPoint x: 109, endPoint y: 337, distance: 29.3
click at [81, 330] on icon at bounding box center [77, 329] width 15 height 17
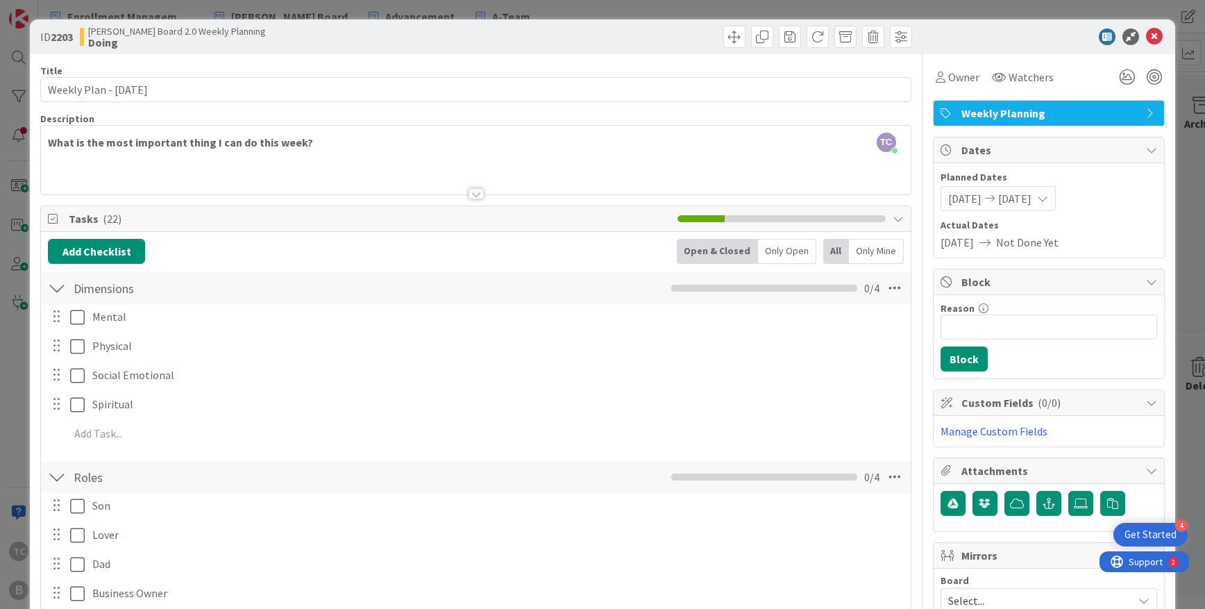
scroll to position [0, 0]
click at [1020, 35] on icon at bounding box center [1154, 36] width 17 height 17
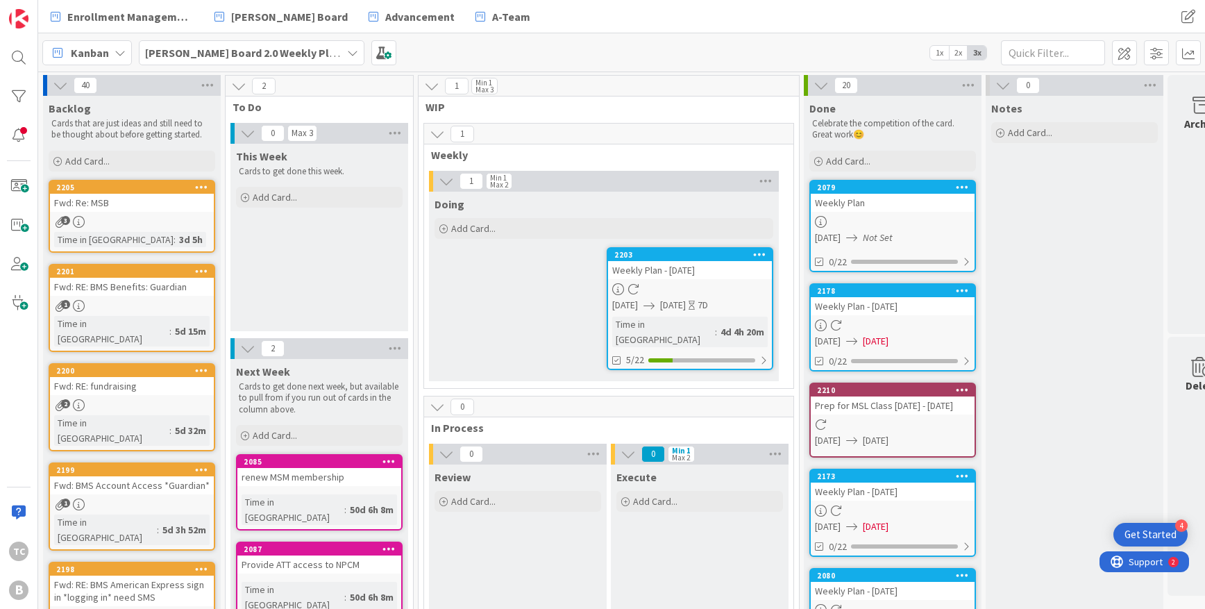
click at [475, 49] on div "Kanban My Zone Organization Select a single board Kanban List (Bulk Actions) Me…" at bounding box center [621, 52] width 1167 height 38
click at [294, 51] on b "[PERSON_NAME] Board 2.0 Weekly Planning" at bounding box center [254, 53] width 219 height 14
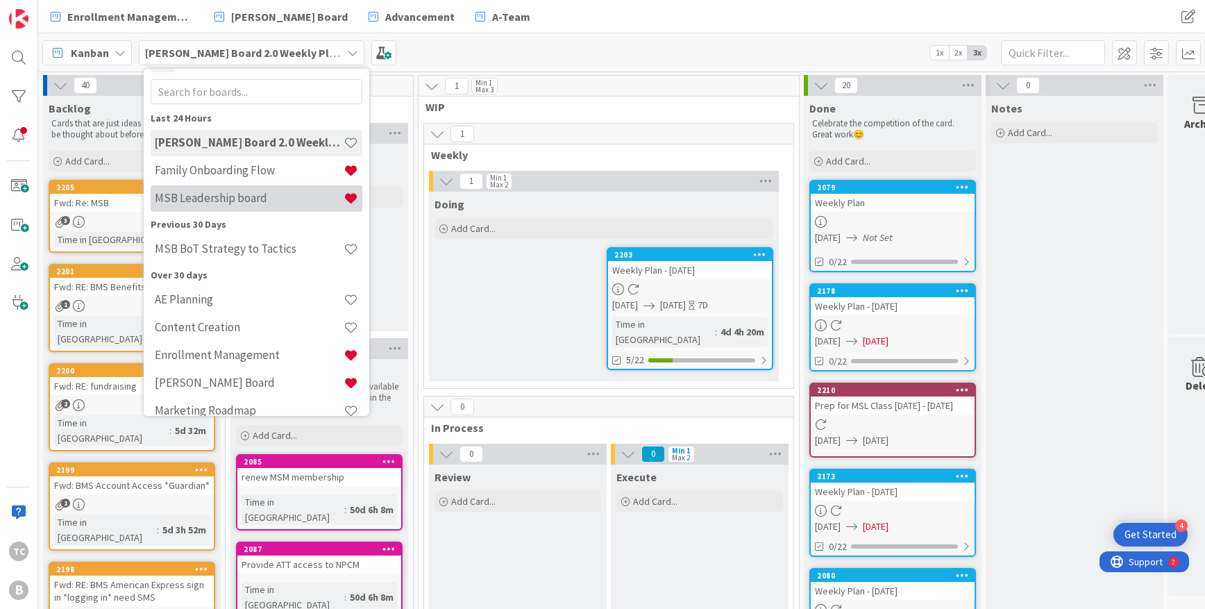
click at [258, 197] on h4 "MSB Leadership board" at bounding box center [249, 198] width 189 height 14
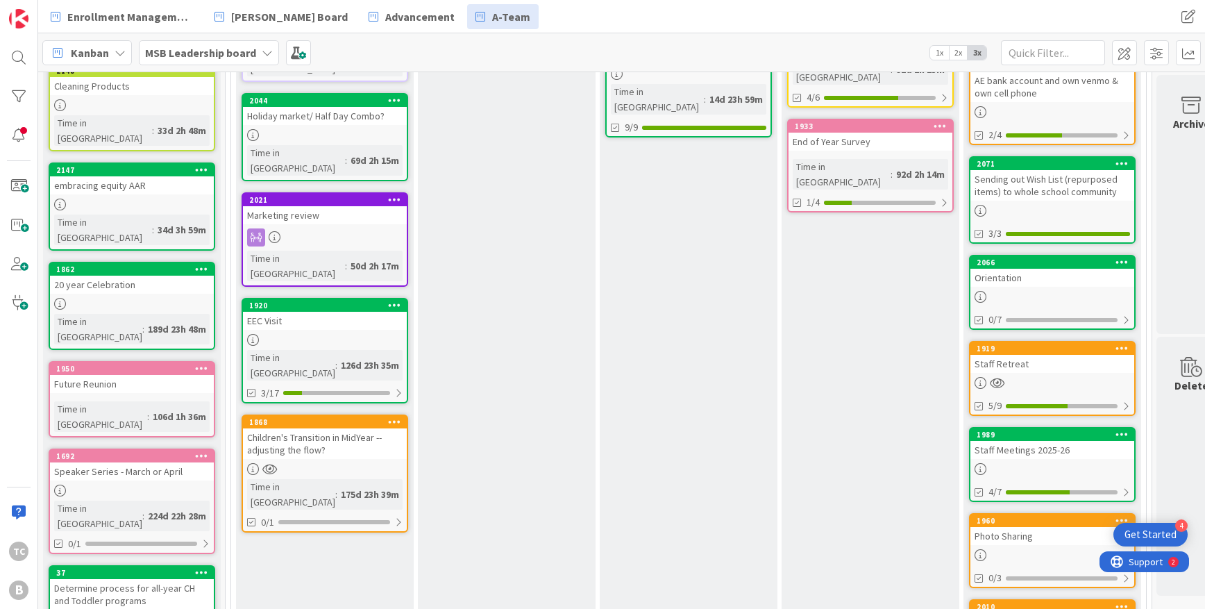
scroll to position [357, 0]
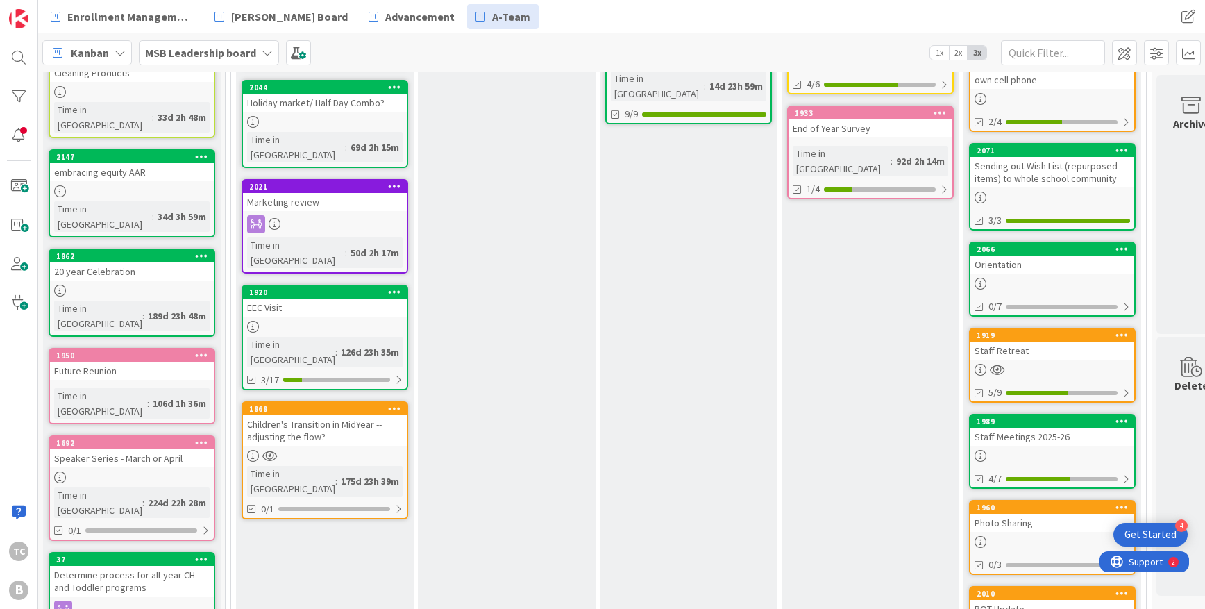
click at [1020, 340] on div "1919" at bounding box center [1052, 335] width 164 height 12
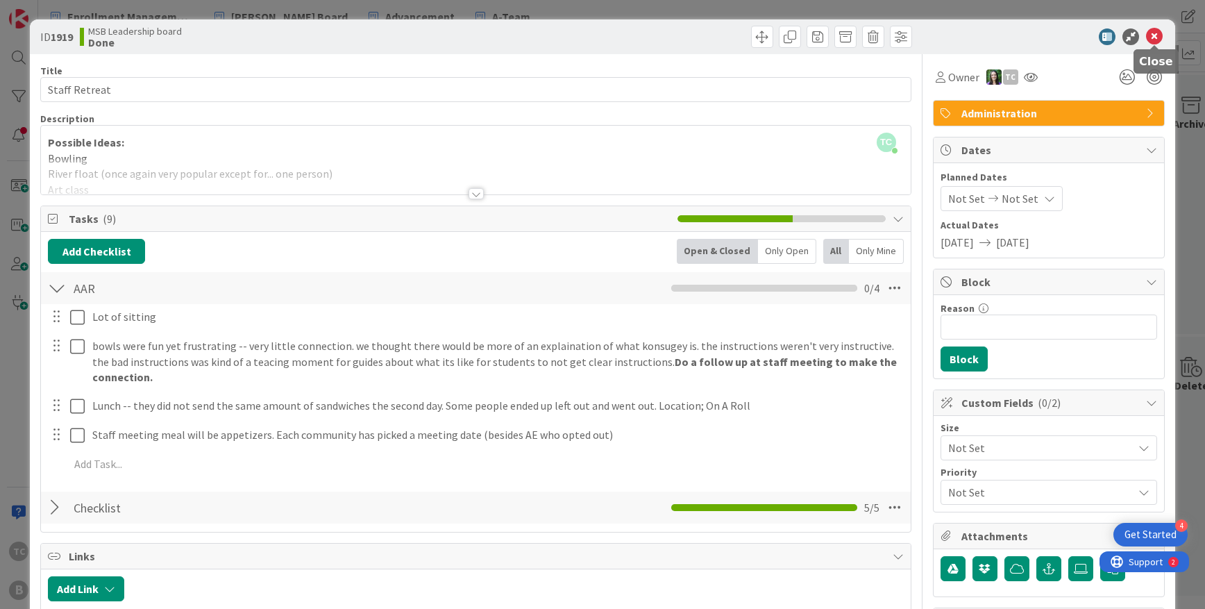
click at [1020, 35] on icon at bounding box center [1154, 36] width 17 height 17
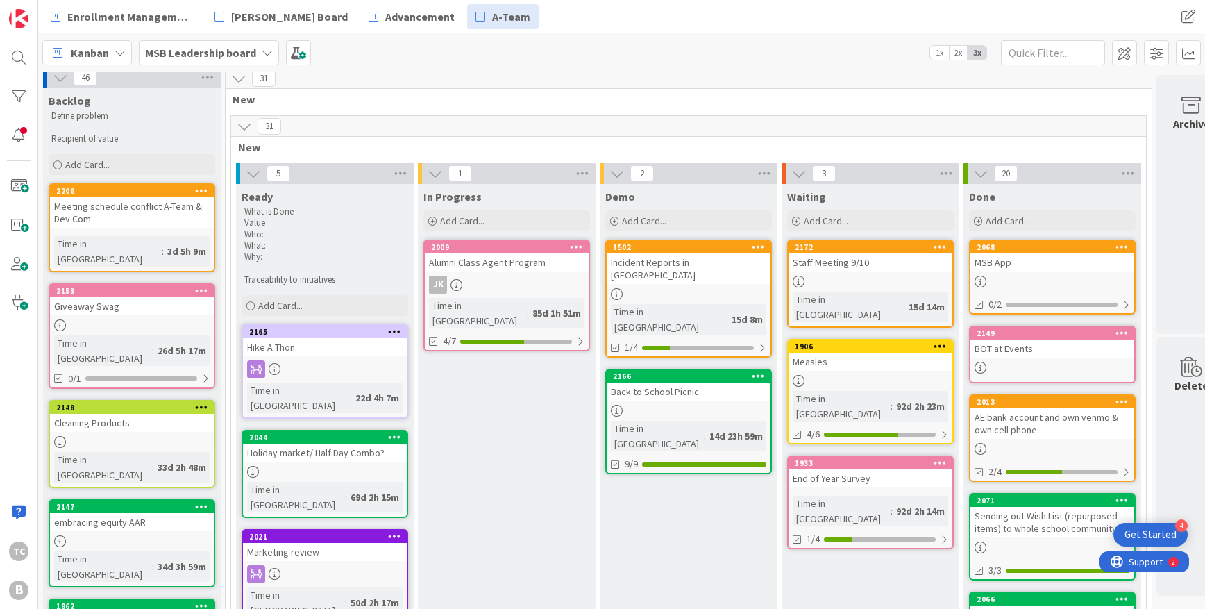
scroll to position [14, 0]
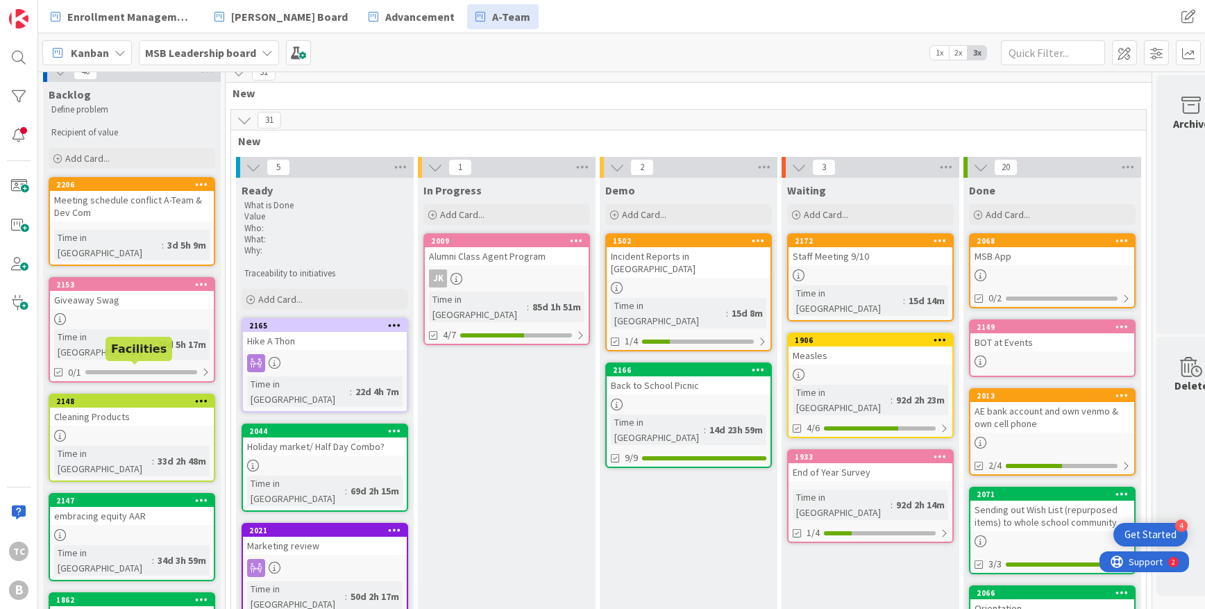
click at [149, 396] on div "2148" at bounding box center [135, 401] width 158 height 10
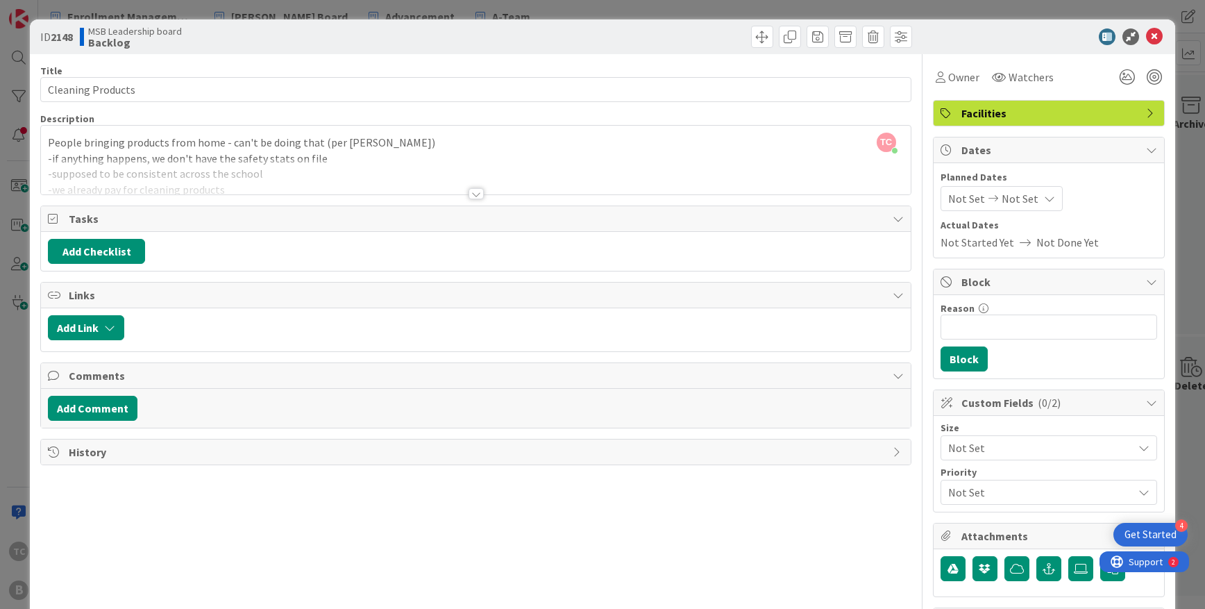
click at [481, 194] on div at bounding box center [476, 193] width 15 height 11
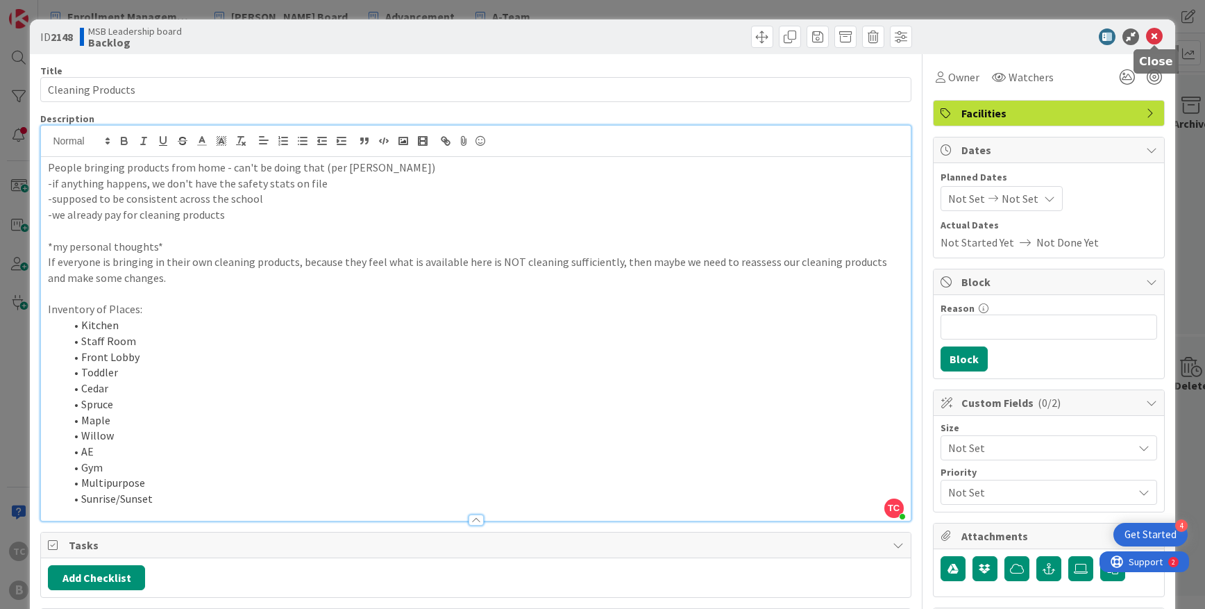
click at [1020, 35] on icon at bounding box center [1154, 36] width 17 height 17
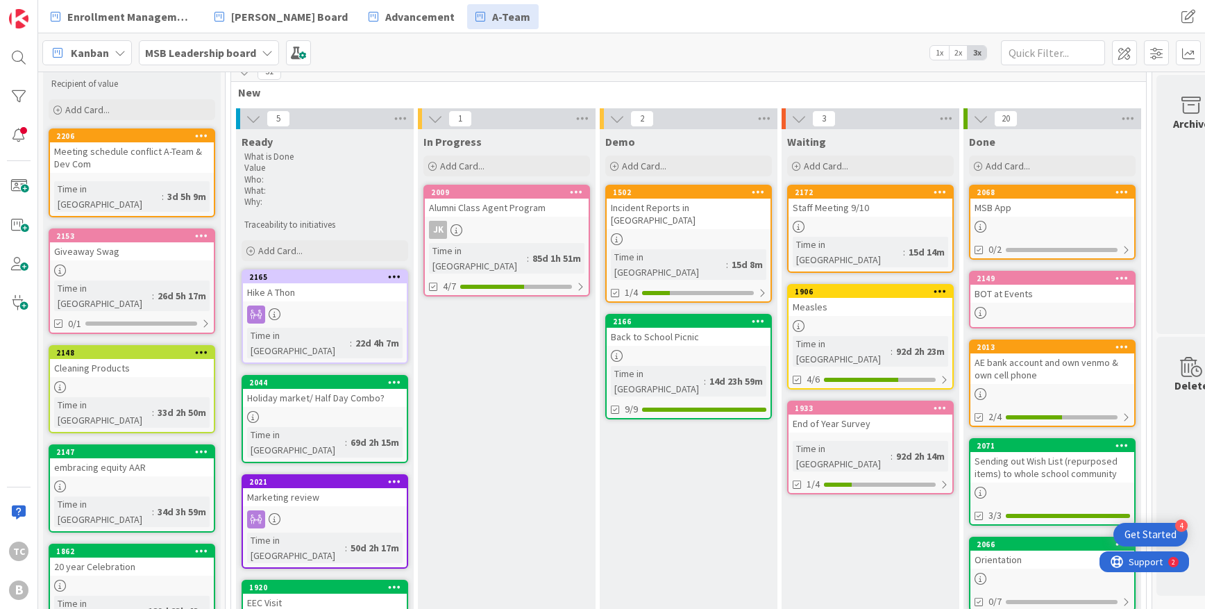
scroll to position [67, 0]
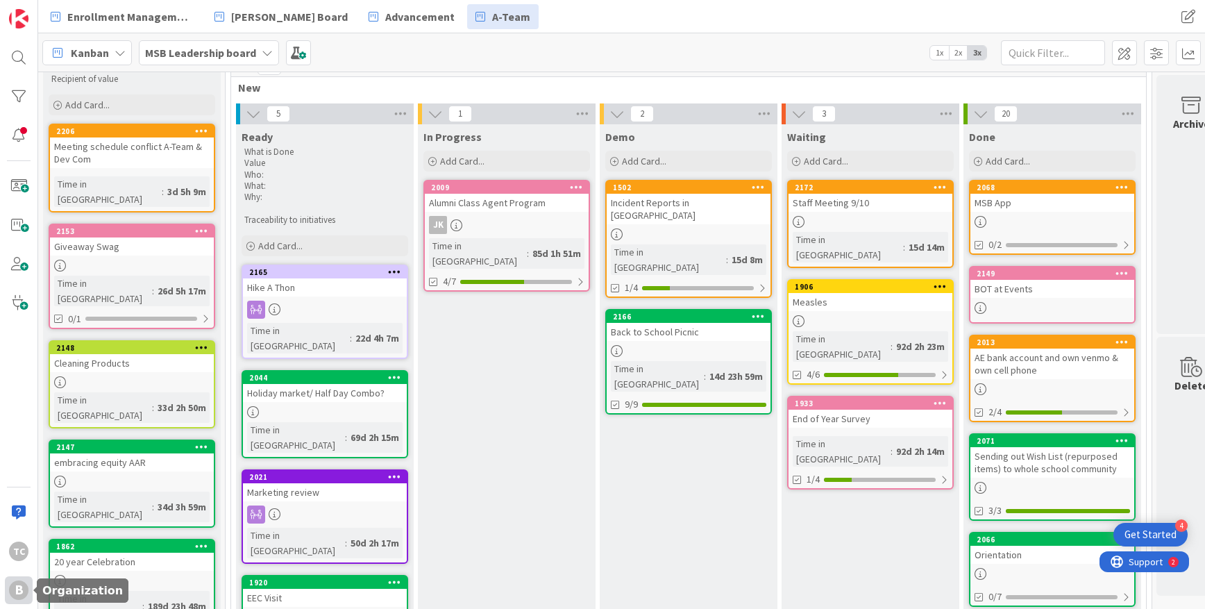
click at [16, 546] on div "B" at bounding box center [18, 589] width 19 height 19
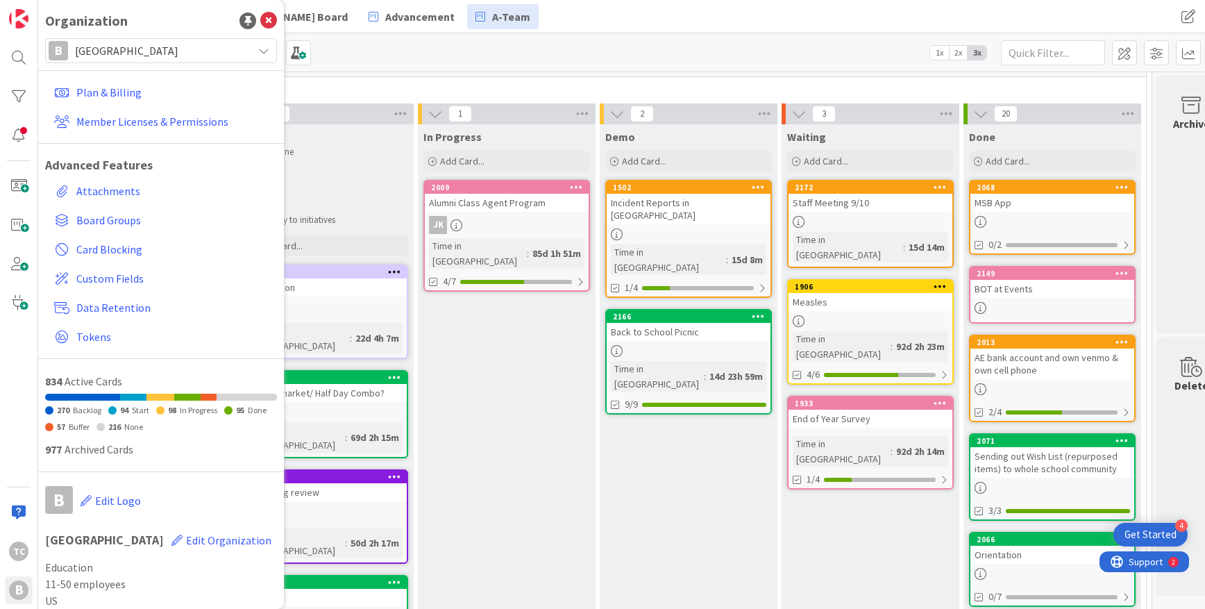
click at [110, 52] on span "[GEOGRAPHIC_DATA]" at bounding box center [160, 50] width 171 height 19
